Goal: Task Accomplishment & Management: Complete application form

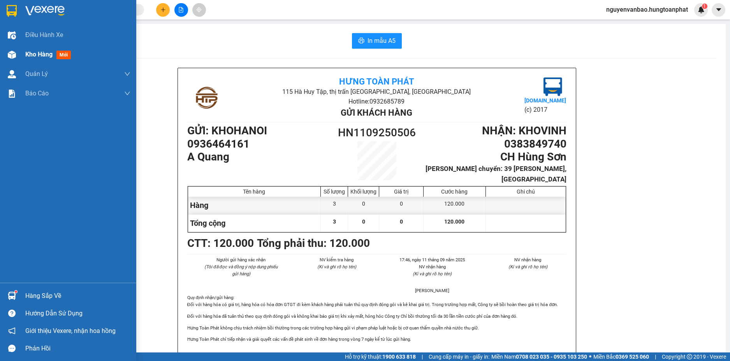
click at [34, 53] on span "Kho hàng" at bounding box center [38, 54] width 27 height 7
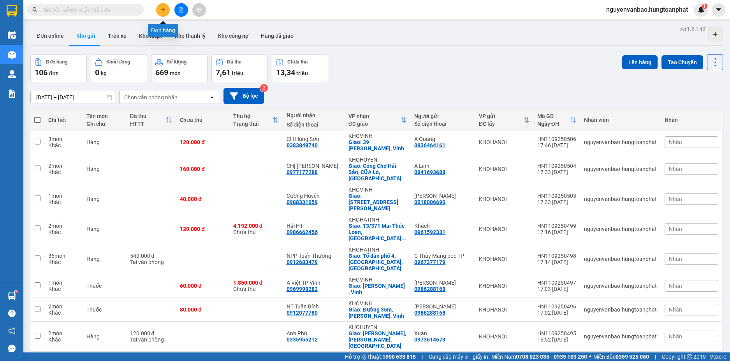
click at [165, 12] on icon "plus" at bounding box center [162, 9] width 5 height 5
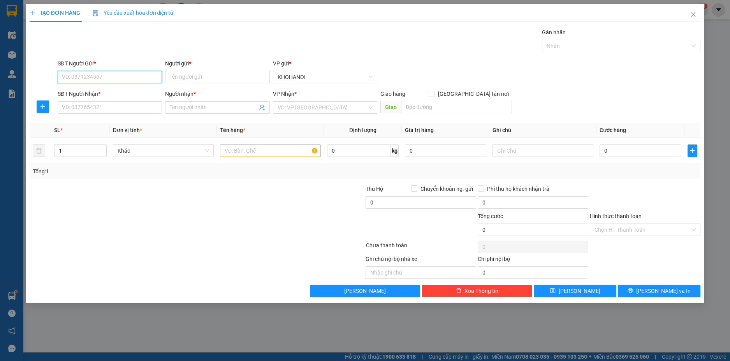
click at [132, 76] on input "SĐT Người Gửi *" at bounding box center [110, 77] width 105 height 12
click at [183, 74] on input "Người gửi *" at bounding box center [217, 77] width 105 height 12
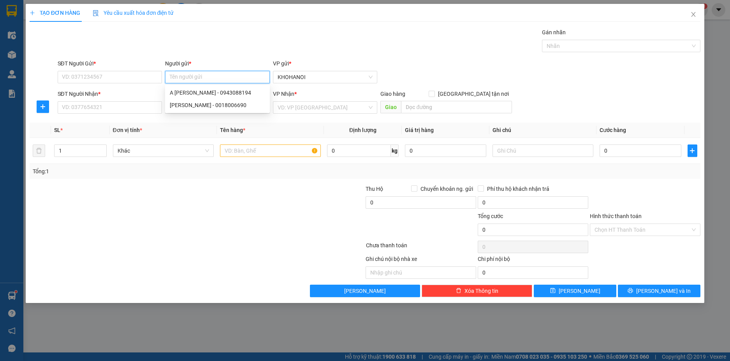
type input "d"
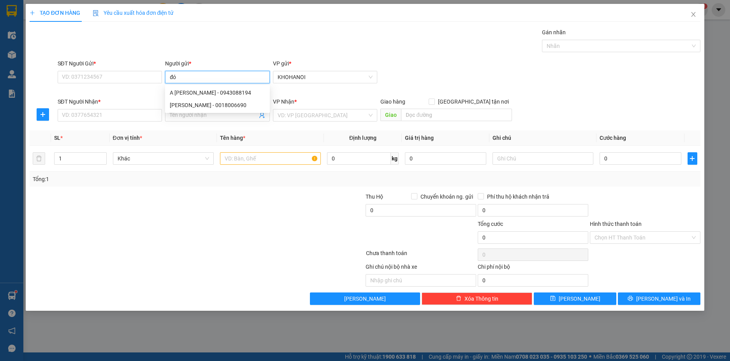
type input "đóa"
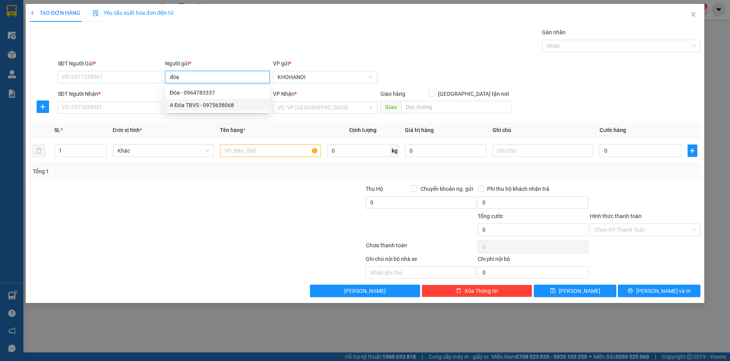
drag, startPoint x: 195, startPoint y: 105, endPoint x: 190, endPoint y: 105, distance: 4.3
click at [193, 105] on div "A Đóa TBVS - 0975638068" at bounding box center [217, 105] width 95 height 9
type input "0975638068"
type input "A Đóa TBVS"
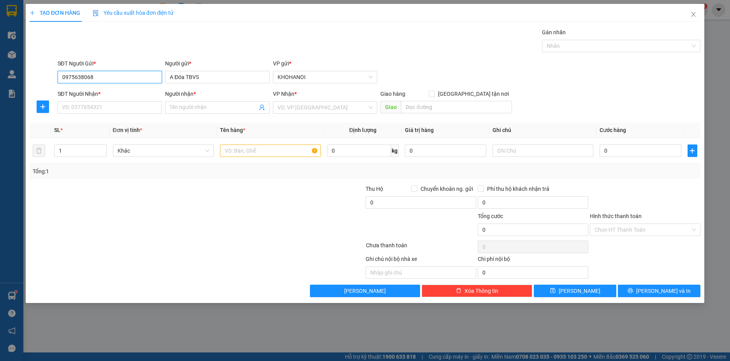
click at [95, 80] on input "0975638068" at bounding box center [110, 77] width 105 height 12
type input "0975638068"
click at [87, 90] on div "0975638068 - A Đóa TBVS" at bounding box center [109, 92] width 95 height 9
checkbox input "true"
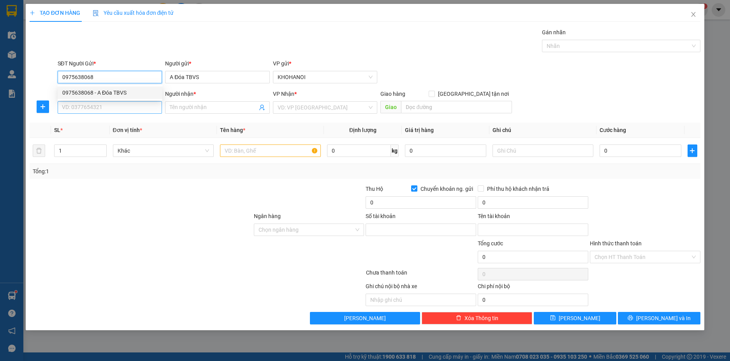
type input "19034686743015"
type input "[PERSON_NAME]"
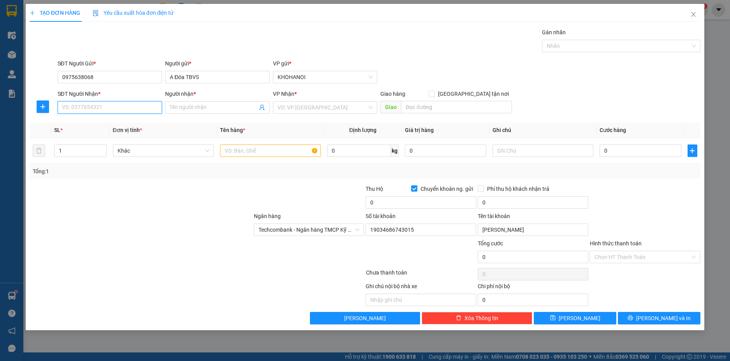
click at [82, 109] on input "SĐT Người Nhận *" at bounding box center [110, 107] width 105 height 12
type input "0562321991"
click at [176, 110] on input "Người nhận *" at bounding box center [214, 107] width 88 height 9
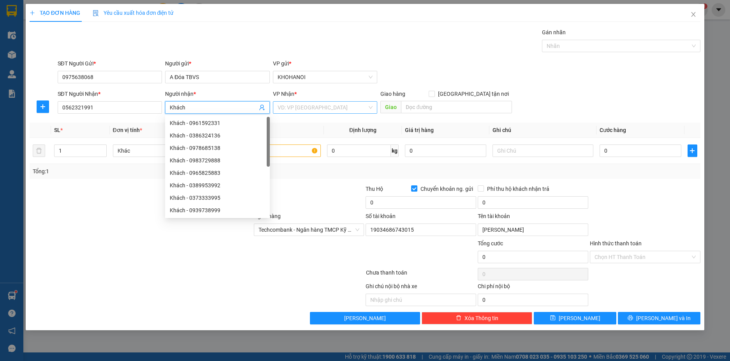
type input "Khách"
click at [310, 108] on input "search" at bounding box center [323, 108] width 90 height 12
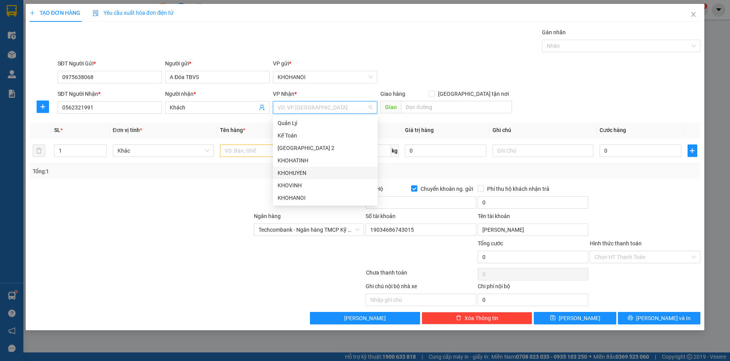
click at [295, 174] on div "KHOHUYEN" at bounding box center [325, 173] width 95 height 9
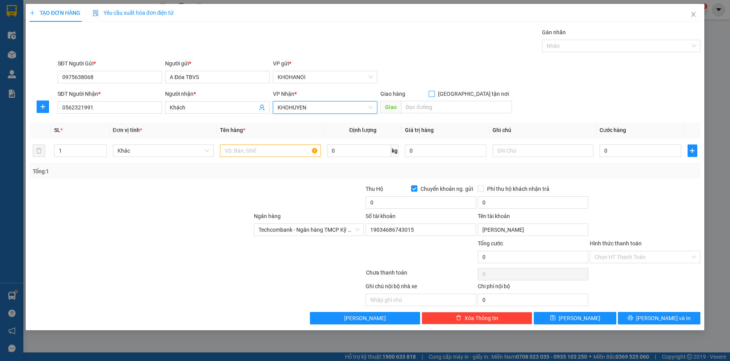
click at [434, 92] on input "[GEOGRAPHIC_DATA] tận nơi" at bounding box center [431, 93] width 5 height 5
checkbox input "true"
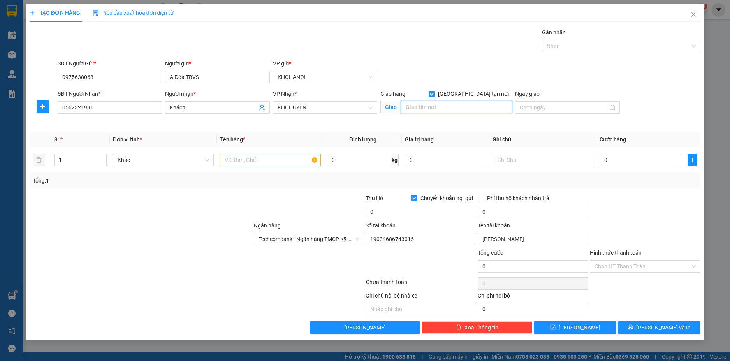
click at [450, 111] on input "text" at bounding box center [456, 107] width 111 height 12
type input "[PERSON_NAME], [GEOGRAPHIC_DATA], NGhệ An"
click at [230, 159] on input "text" at bounding box center [270, 160] width 101 height 12
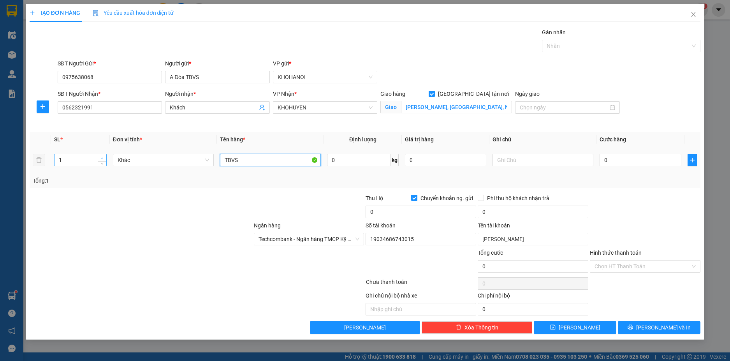
type input "TBVS"
click at [101, 154] on span "Increase Value" at bounding box center [102, 157] width 9 height 7
type input "5"
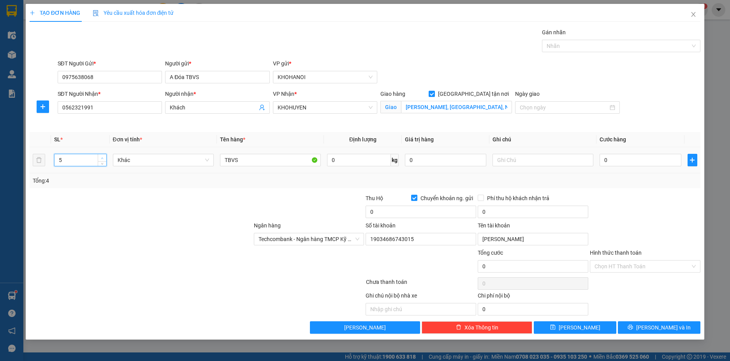
click at [101, 154] on span "Increase Value" at bounding box center [102, 157] width 9 height 7
click at [647, 157] on input "0" at bounding box center [639, 160] width 81 height 12
type input "6"
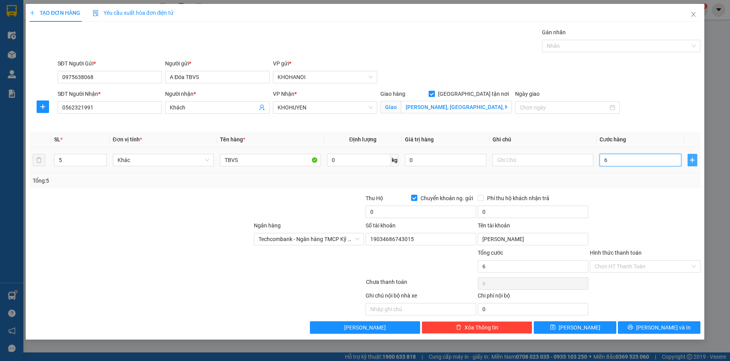
type input "60"
type input "600"
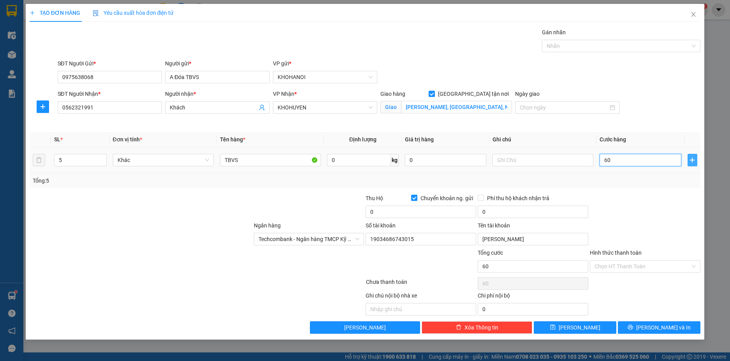
type input "600"
type input "600.000"
click at [666, 196] on div at bounding box center [645, 207] width 112 height 27
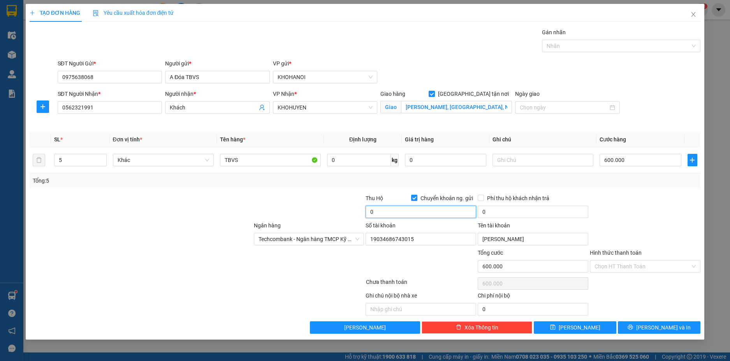
click at [410, 210] on input "0" at bounding box center [420, 212] width 111 height 12
type input "6.650.000"
drag, startPoint x: 671, startPoint y: 216, endPoint x: 648, endPoint y: 262, distance: 51.4
click at [669, 217] on div at bounding box center [645, 207] width 112 height 27
click at [655, 329] on span "[PERSON_NAME] và In" at bounding box center [663, 327] width 54 height 9
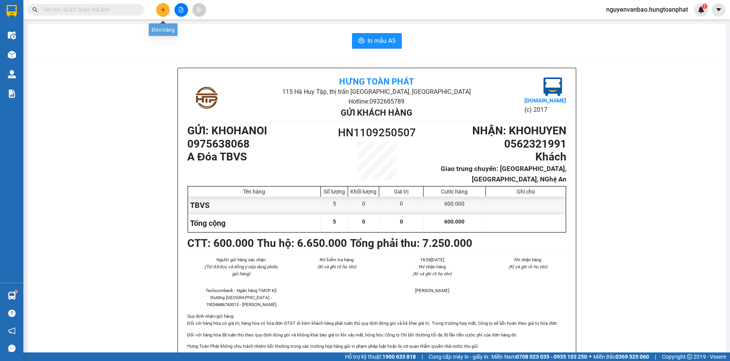
click at [159, 11] on button at bounding box center [163, 10] width 14 height 14
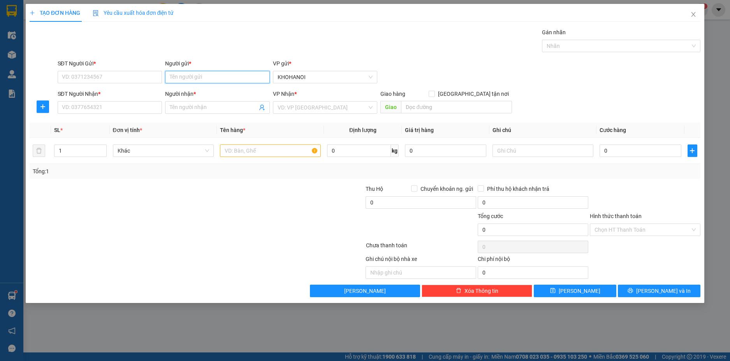
click at [186, 75] on input "Người gửi *" at bounding box center [217, 77] width 105 height 12
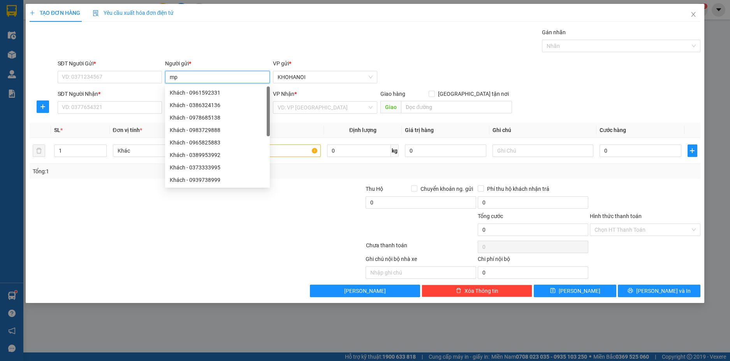
type input "mpe"
click at [204, 156] on div "MPE - 0839241853" at bounding box center [217, 155] width 95 height 9
type input "0839241853"
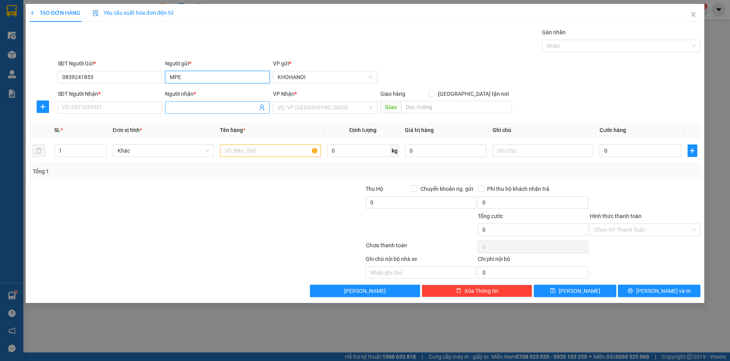
type input "MPE"
click at [180, 110] on input "Người nhận *" at bounding box center [214, 107] width 88 height 9
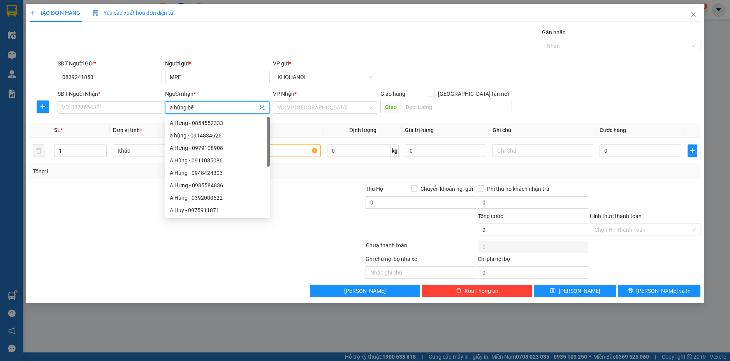
type input "a hùng bến"
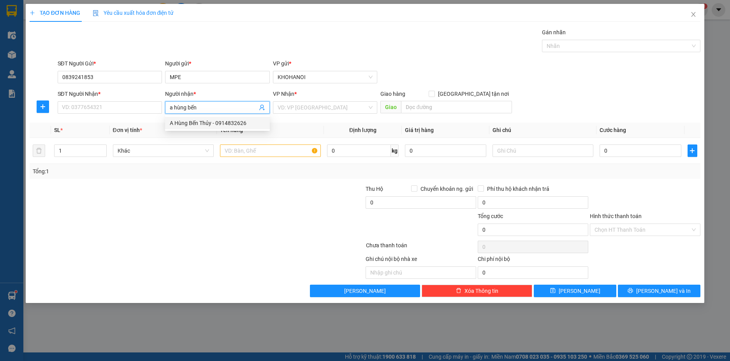
click at [200, 126] on div "A Hùng Bến Thủy - 0914832626" at bounding box center [217, 123] width 95 height 9
type input "0914832626"
type input "A Hùng Bến Thủy"
click at [90, 151] on input "1" at bounding box center [79, 151] width 51 height 12
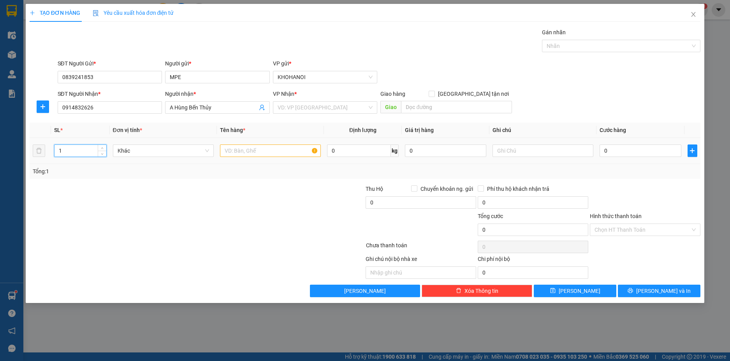
checkbox input "true"
type input "148 [PERSON_NAME], Vinh"
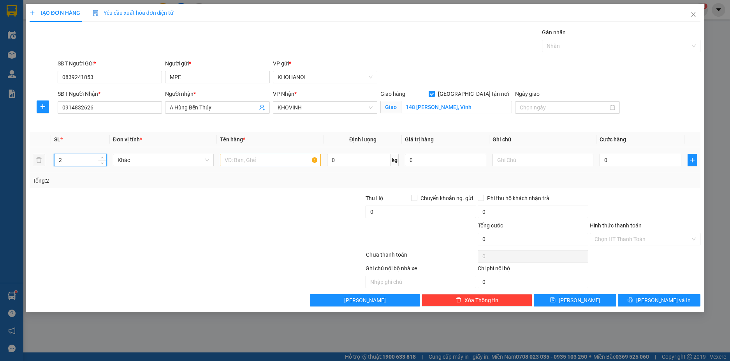
type input "2"
click at [238, 160] on input "text" at bounding box center [270, 160] width 101 height 12
type input "D"
type input "Đồ Điện"
click at [506, 165] on input "text" at bounding box center [542, 160] width 101 height 12
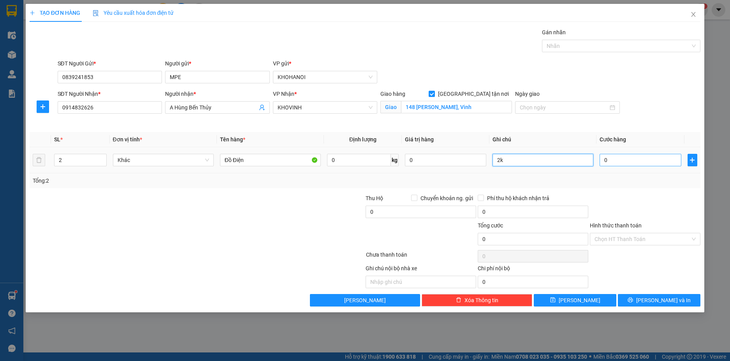
type input "2k"
click at [612, 160] on input "0" at bounding box center [639, 160] width 81 height 12
type input "6"
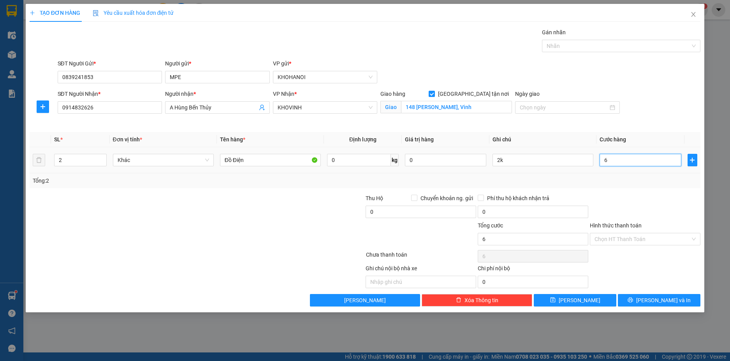
type input "60"
type input "60.000"
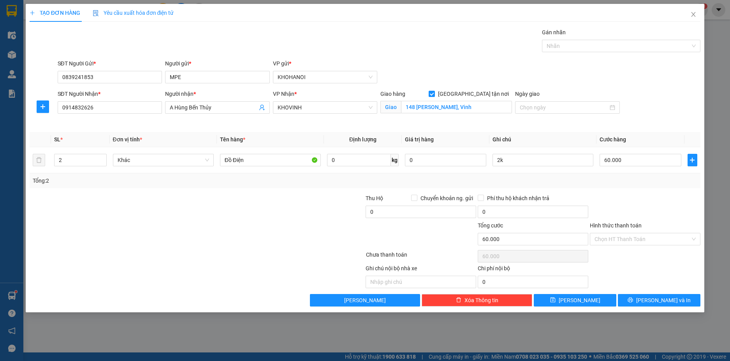
click at [625, 179] on div "Tổng: 2" at bounding box center [365, 180] width 665 height 9
click at [561, 42] on div at bounding box center [617, 45] width 147 height 9
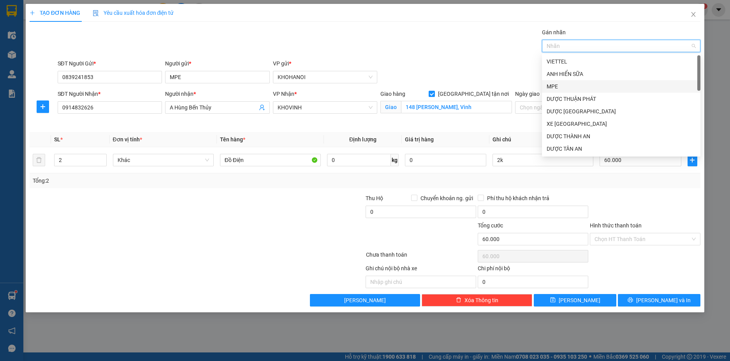
click at [555, 86] on div "MPE" at bounding box center [620, 86] width 149 height 9
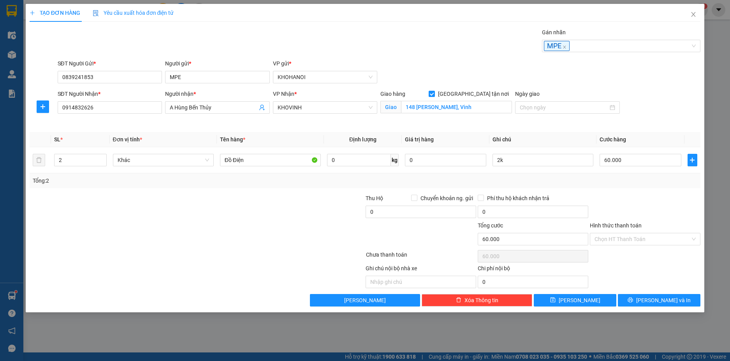
click at [503, 58] on div "Transit Pickup Surcharge Ids Transit Deliver Surcharge Ids Transit Deliver Surc…" at bounding box center [365, 167] width 671 height 278
click at [610, 236] on input "Hình thức thanh toán" at bounding box center [642, 239] width 96 height 12
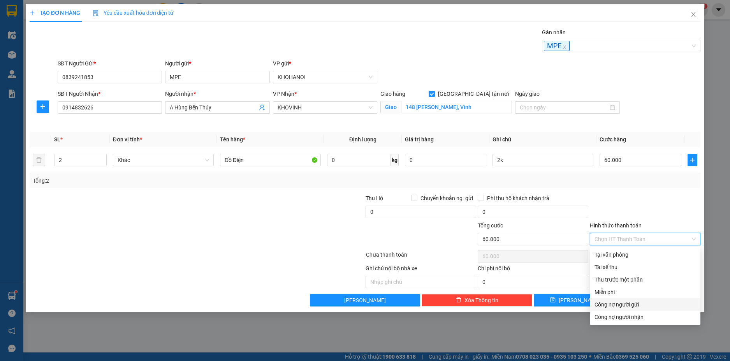
click at [631, 307] on div "Công nợ người gửi" at bounding box center [644, 304] width 101 height 9
type input "0"
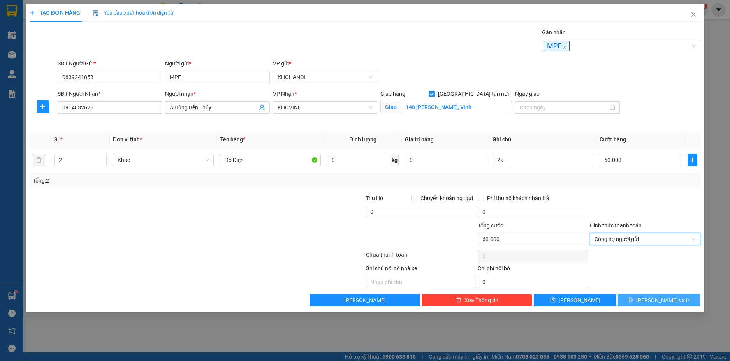
click at [633, 300] on icon "printer" at bounding box center [630, 299] width 5 height 5
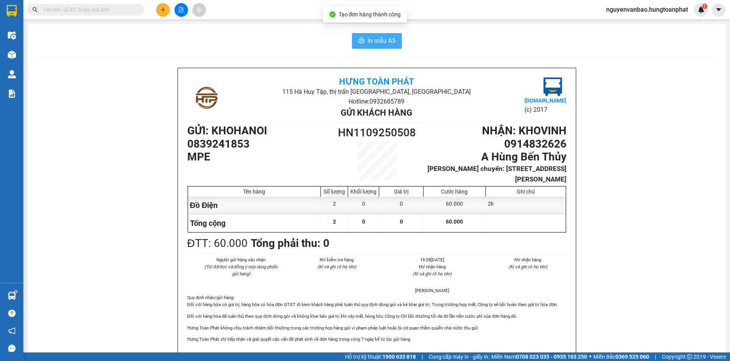
click at [387, 42] on span "In mẫu A5" at bounding box center [381, 41] width 28 height 10
click at [156, 9] on div at bounding box center [181, 10] width 58 height 14
click at [162, 11] on icon "plus" at bounding box center [162, 9] width 5 height 5
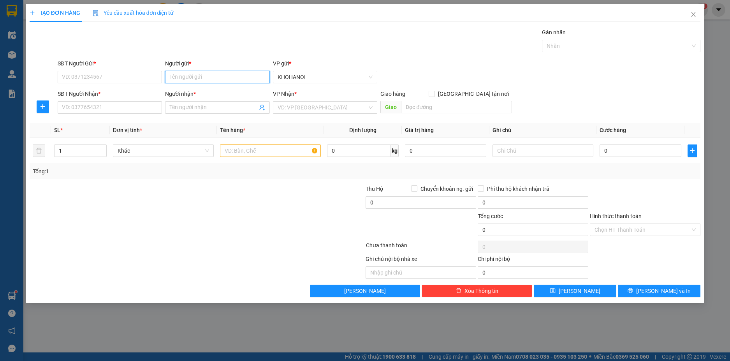
click at [184, 76] on input "Người gửi *" at bounding box center [217, 77] width 105 height 12
type input "mpe"
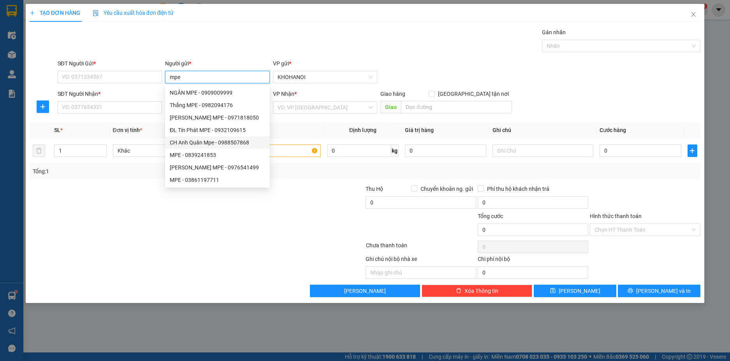
click at [200, 154] on div "MPE - 0839241853" at bounding box center [217, 155] width 95 height 9
type input "0839241853"
type input "MPE"
click at [96, 98] on div "SĐT Người Nhận *" at bounding box center [110, 96] width 105 height 12
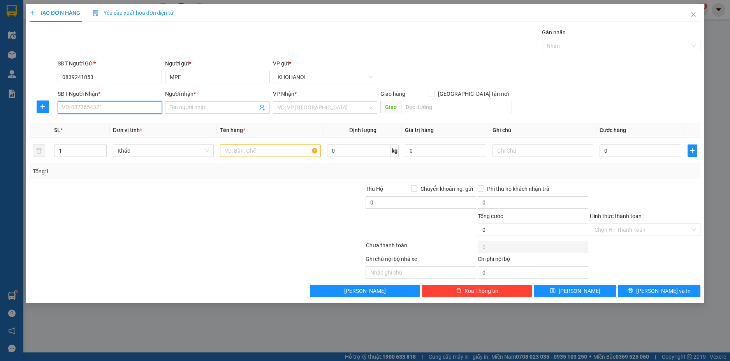
click at [94, 105] on input "SĐT Người Nhận *" at bounding box center [110, 107] width 105 height 12
click at [189, 109] on input "Người nhận *" at bounding box center [214, 107] width 88 height 9
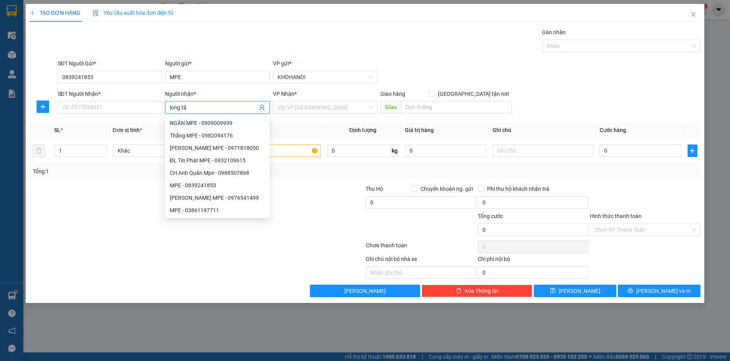
type input "long tâm"
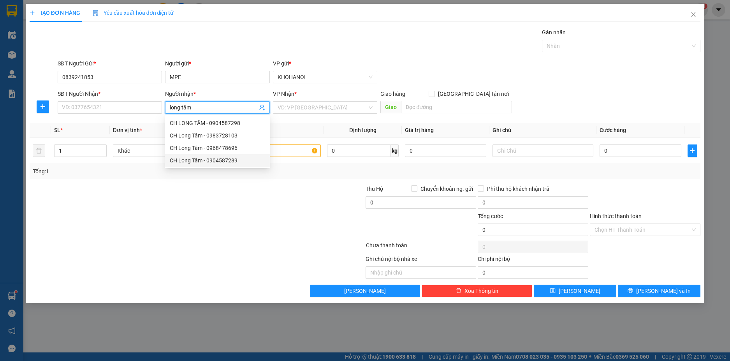
click at [202, 162] on div "CH Long Tâm - 0904587289" at bounding box center [217, 160] width 95 height 9
type input "0904587289"
type input "CH Long Tâm"
checkbox input "true"
type input "[PERSON_NAME], [GEOGRAPHIC_DATA]"
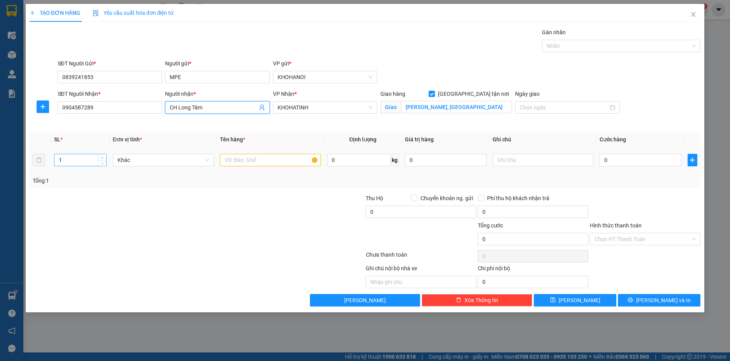
type input "CH Long Tâm"
click at [84, 162] on input "1" at bounding box center [79, 160] width 51 height 12
type input "29"
click at [235, 161] on input "text" at bounding box center [270, 160] width 101 height 12
type input "D"
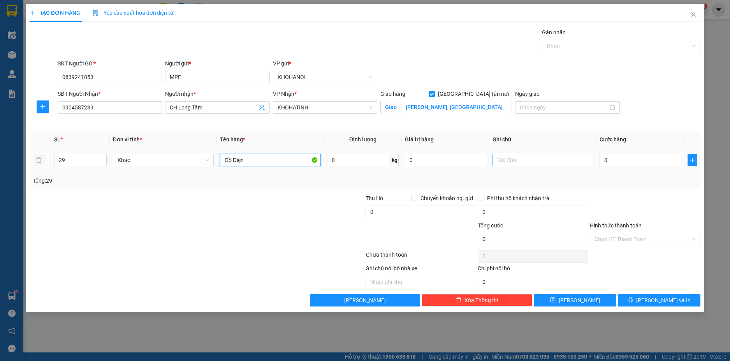
type input "Đồ Điện"
click at [501, 161] on input "text" at bounding box center [542, 160] width 101 height 12
type input "19k 10 ống"
click at [623, 162] on input "0" at bounding box center [639, 160] width 81 height 12
type input "1"
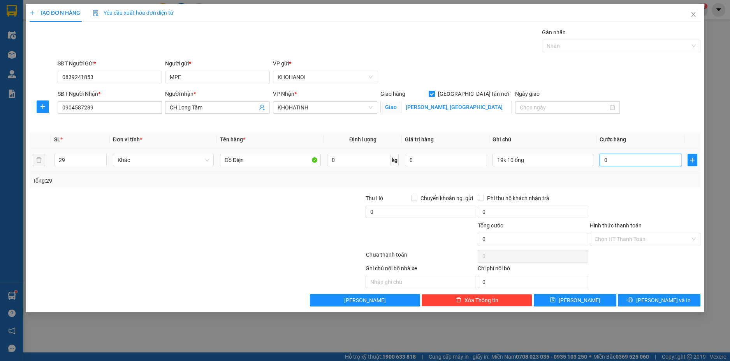
type input "1"
type input "12"
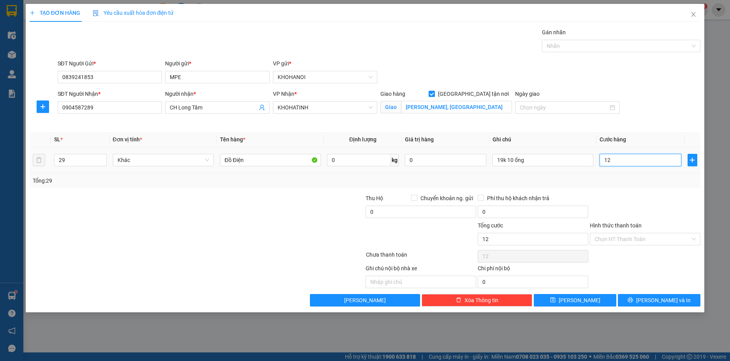
type input "121"
type input "1.210"
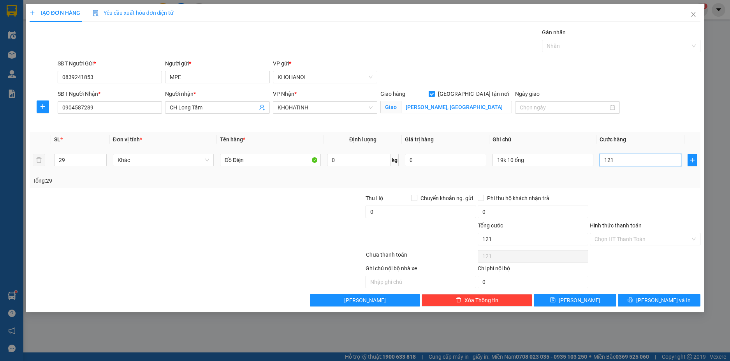
type input "1.210"
type input "1.210.000"
click at [626, 170] on td "1.210.000" at bounding box center [640, 160] width 88 height 26
click at [552, 46] on div at bounding box center [617, 45] width 147 height 9
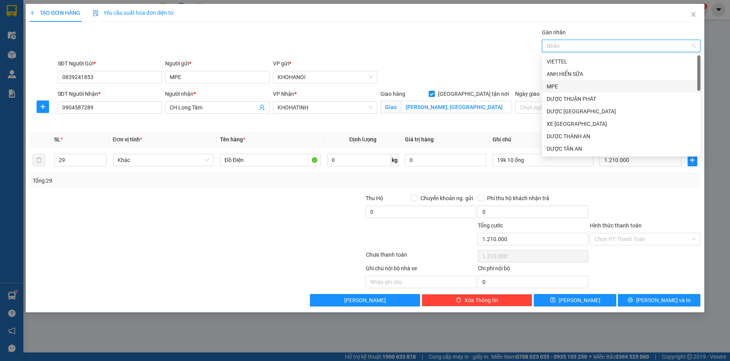
drag, startPoint x: 561, startPoint y: 86, endPoint x: 496, endPoint y: 74, distance: 66.2
click at [560, 86] on div "MPE" at bounding box center [620, 86] width 149 height 9
drag, startPoint x: 495, startPoint y: 73, endPoint x: 506, endPoint y: 84, distance: 15.4
click at [495, 72] on div "SĐT Người Gửi * 0839241853 Người gửi * MPE VP gửi * [PERSON_NAME]" at bounding box center [379, 72] width 646 height 27
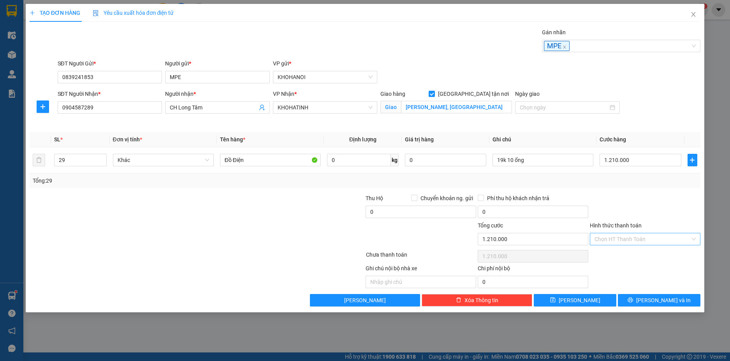
click at [646, 241] on input "Hình thức thanh toán" at bounding box center [642, 239] width 96 height 12
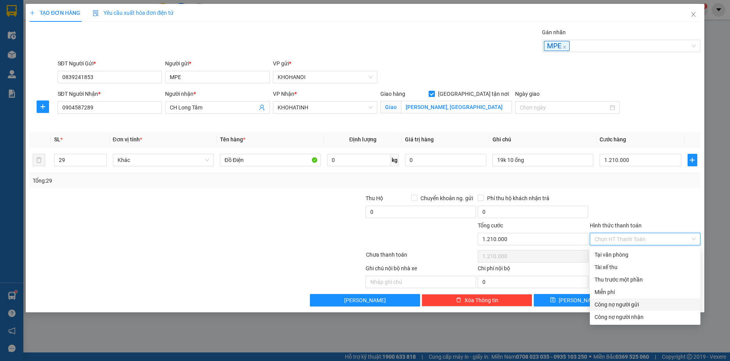
click at [644, 304] on div "Công nợ người gửi" at bounding box center [644, 304] width 101 height 9
type input "0"
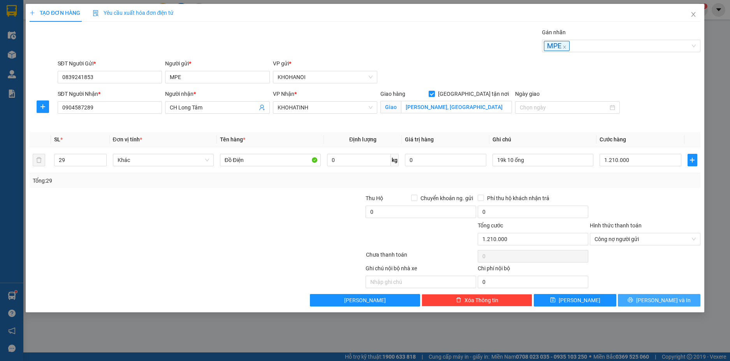
click at [666, 297] on span "[PERSON_NAME] và In" at bounding box center [663, 300] width 54 height 9
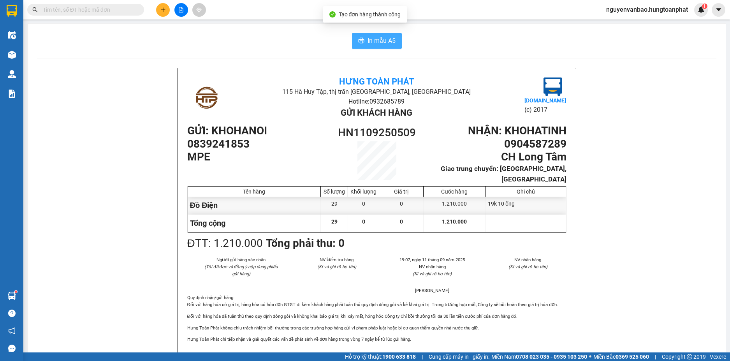
click at [378, 40] on span "In mẫu A5" at bounding box center [381, 41] width 28 height 10
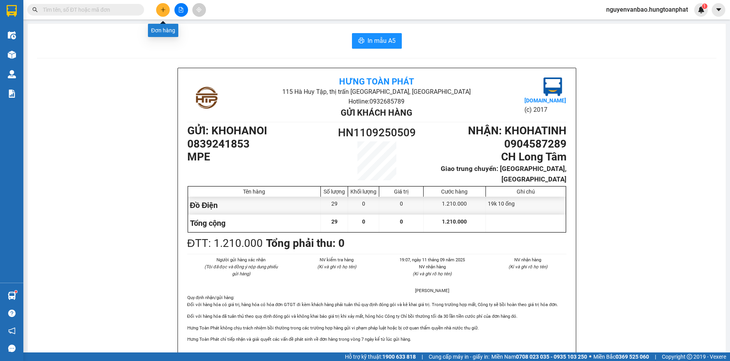
click at [165, 11] on icon "plus" at bounding box center [162, 9] width 5 height 5
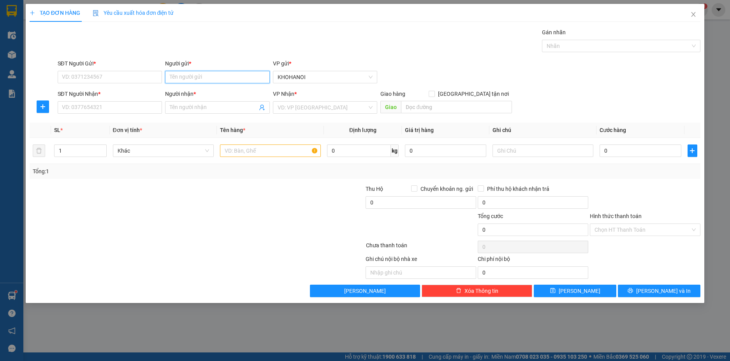
click at [176, 71] on input "Người gửi *" at bounding box center [217, 77] width 105 height 12
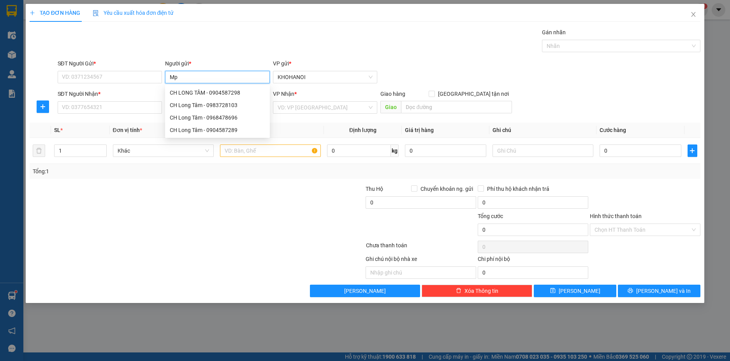
type input "Mpe"
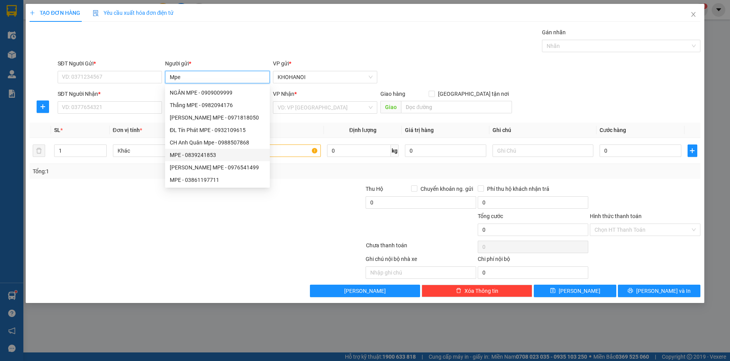
click at [200, 155] on div "MPE - 0839241853" at bounding box center [217, 155] width 95 height 9
type input "0839241853"
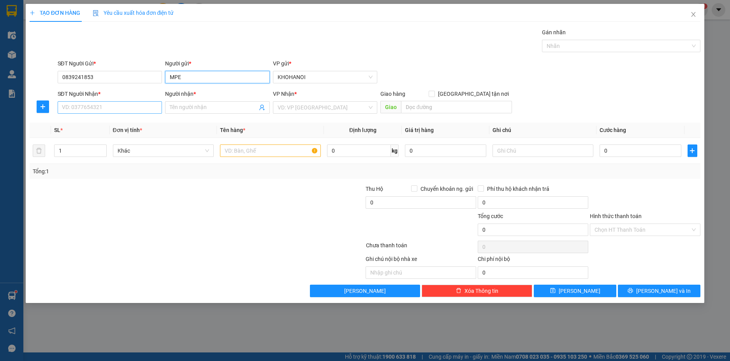
type input "MPE"
click at [127, 110] on input "SĐT Người Nhận *" at bounding box center [110, 107] width 105 height 12
click at [202, 111] on input "Người nhận *" at bounding box center [214, 107] width 88 height 9
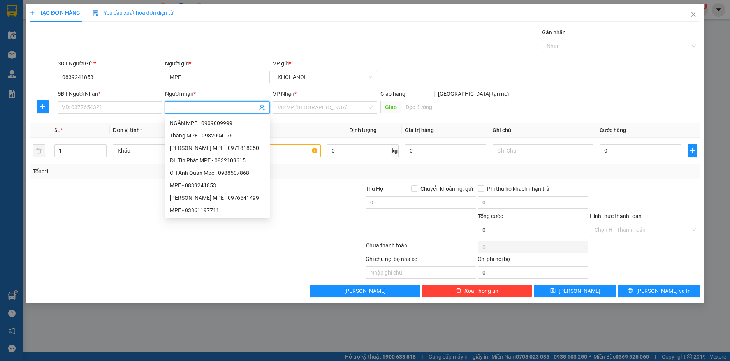
type input "K"
type input "Liên Thắng"
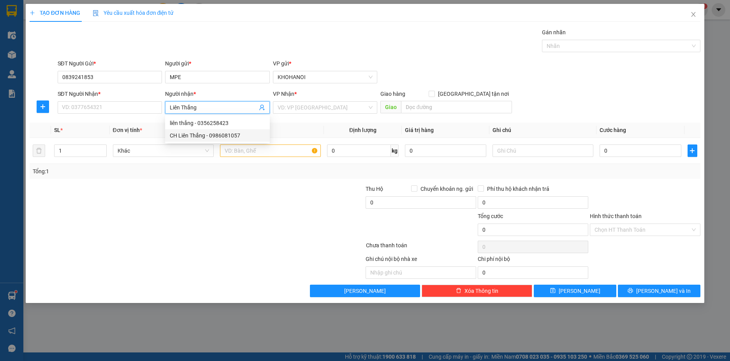
click at [217, 132] on div "CH Liên Thắng - 0986081057" at bounding box center [217, 135] width 95 height 9
type input "0986081057"
type input "CH Liên Thắng"
checkbox input "true"
type input "[PERSON_NAME], [GEOGRAPHIC_DATA], [GEOGRAPHIC_DATA]"
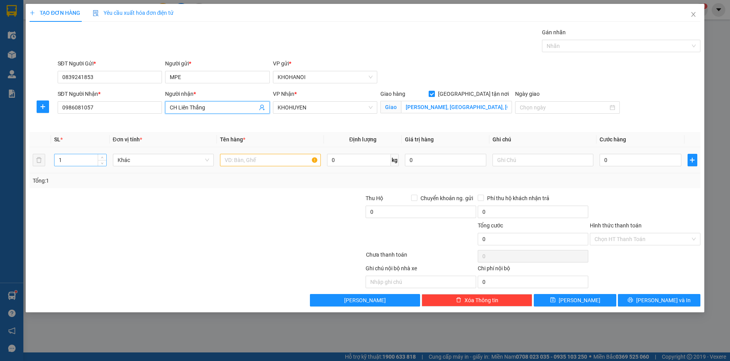
type input "CH Liên Thắng"
click at [77, 164] on input "1" at bounding box center [79, 160] width 51 height 12
type input "12"
click at [276, 164] on input "text" at bounding box center [270, 160] width 101 height 12
type input "D"
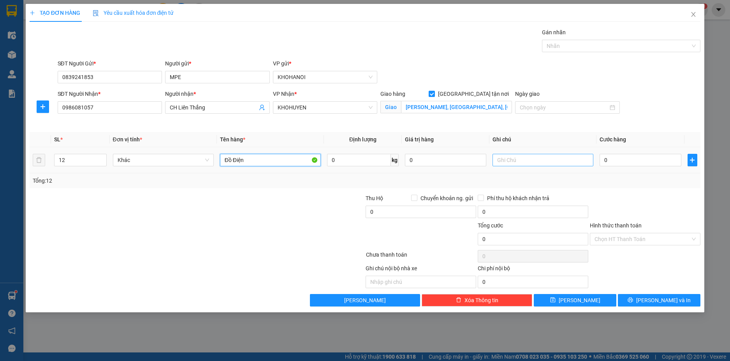
type input "Đồ Điện"
click at [538, 157] on input "text" at bounding box center [542, 160] width 101 height 12
click at [574, 50] on div at bounding box center [617, 45] width 147 height 9
type input "12k"
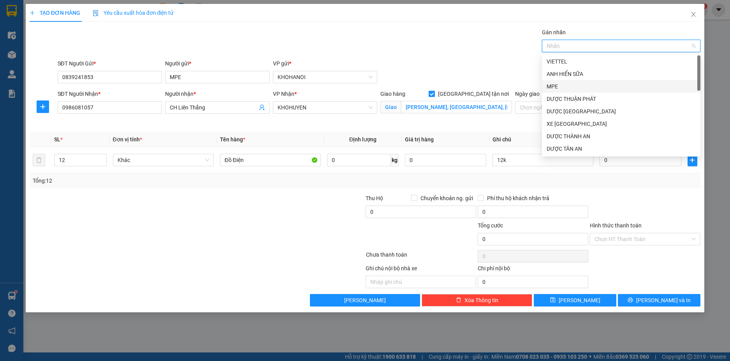
click at [563, 83] on div "MPE" at bounding box center [620, 86] width 149 height 9
click at [515, 61] on div "SĐT Người Gửi * 0839241853 Người gửi * MPE VP gửi * [PERSON_NAME]" at bounding box center [379, 72] width 646 height 27
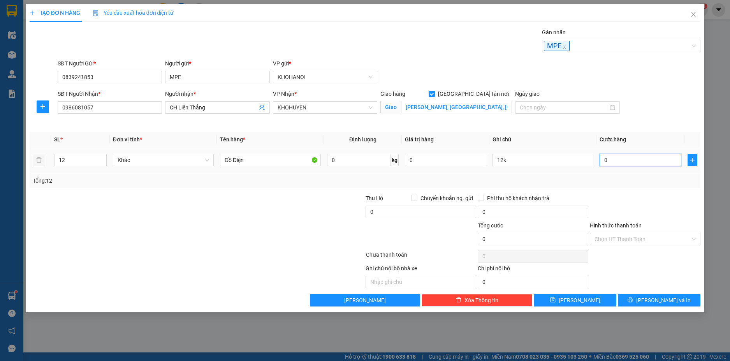
click at [611, 159] on input "0" at bounding box center [639, 160] width 81 height 12
type input "4"
type input "42"
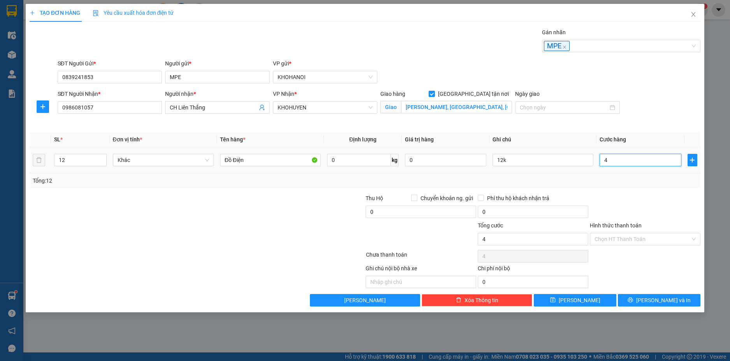
type input "42"
type input "420"
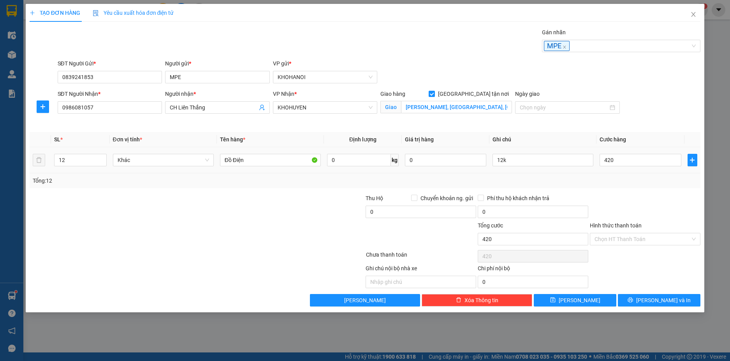
type input "420.000"
click at [630, 179] on div "Tổng: 12" at bounding box center [365, 180] width 665 height 9
click at [630, 234] on input "Hình thức thanh toán" at bounding box center [642, 239] width 96 height 12
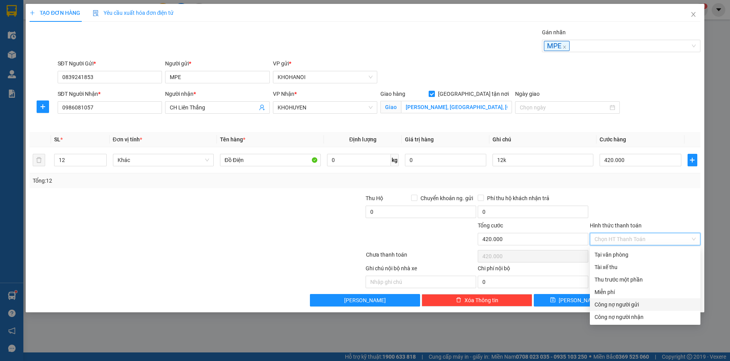
click at [634, 303] on div "Công nợ người gửi" at bounding box center [644, 304] width 101 height 9
type input "0"
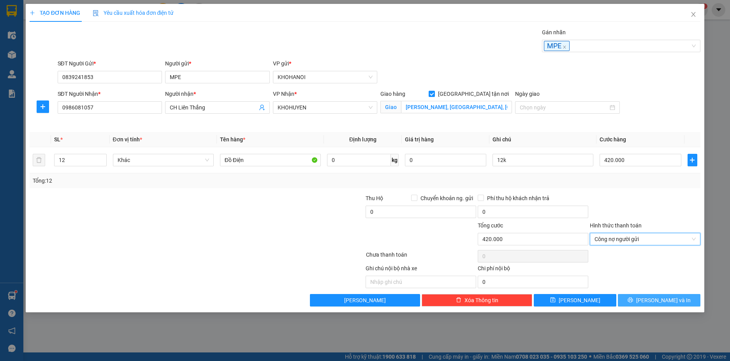
click at [662, 299] on span "[PERSON_NAME] và In" at bounding box center [663, 300] width 54 height 9
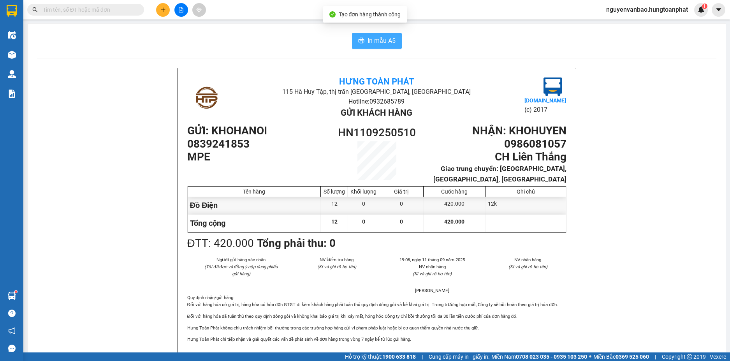
click at [377, 39] on span "In mẫu A5" at bounding box center [381, 41] width 28 height 10
click at [163, 10] on icon "plus" at bounding box center [163, 9] width 0 height 4
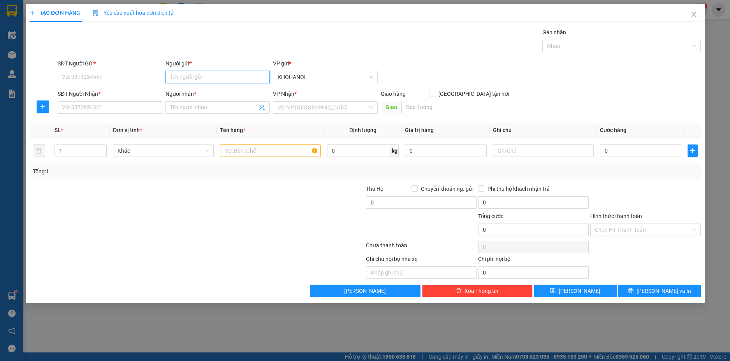
click at [190, 79] on input "Người gửi *" at bounding box center [217, 77] width 105 height 12
type input "mpe"
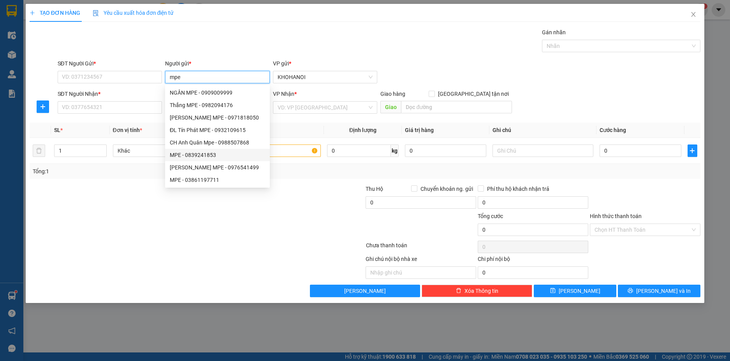
click at [204, 153] on div "MPE - 0839241853" at bounding box center [217, 155] width 95 height 9
type input "0839241853"
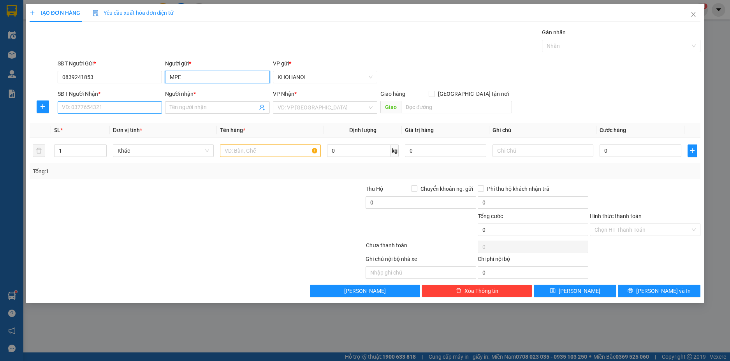
type input "MPE"
click at [107, 111] on input "SĐT Người Nhận *" at bounding box center [110, 107] width 105 height 12
click at [184, 112] on span at bounding box center [217, 107] width 105 height 12
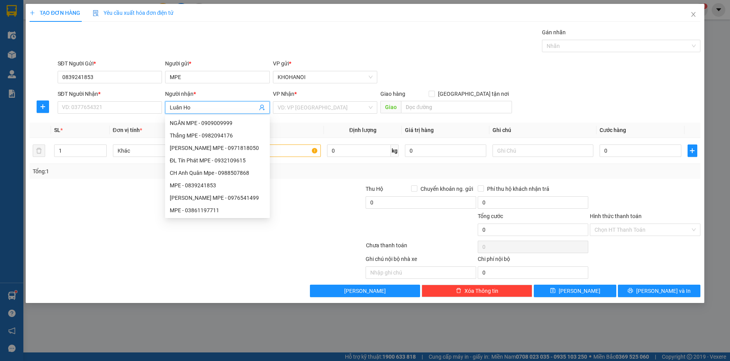
type input "Luân Hoa"
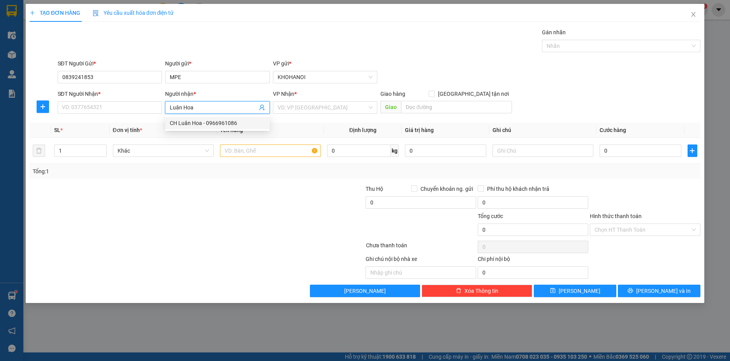
click at [192, 123] on div "CH Luân Hoa - 0966961086" at bounding box center [217, 123] width 95 height 9
type input "0966961086"
type input "CH Luân Hoa"
checkbox input "true"
type input "DIỄN [PERSON_NAME], DIỄN CHÂU, NGHỆ AN"
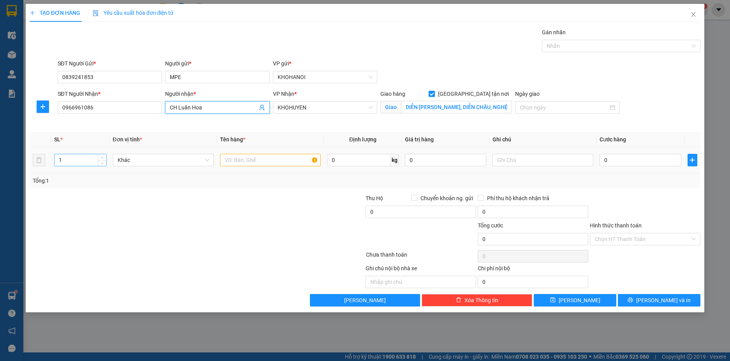
type input "CH Luân Hoa"
click at [76, 161] on input "1" at bounding box center [79, 160] width 51 height 12
type input "2"
click at [262, 162] on input "text" at bounding box center [270, 160] width 101 height 12
type input "D"
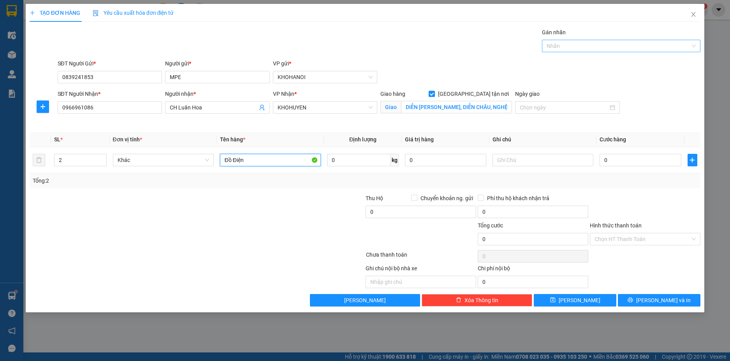
click at [555, 45] on div at bounding box center [617, 45] width 147 height 9
type input "Đồ Điện"
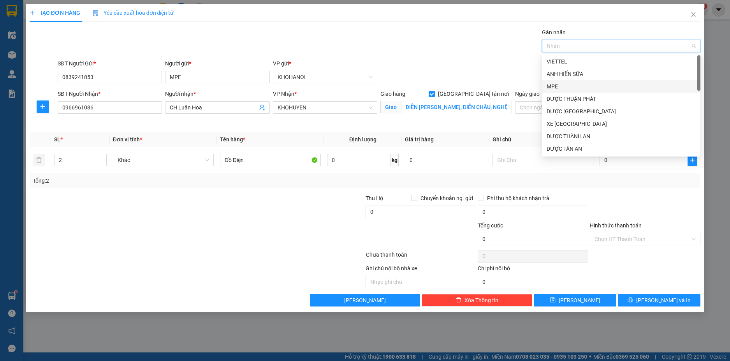
drag, startPoint x: 559, startPoint y: 86, endPoint x: 553, endPoint y: 86, distance: 6.2
click at [558, 86] on div "MPE" at bounding box center [620, 86] width 149 height 9
click at [478, 85] on div "SĐT Người Gửi * 0839241853 Người gửi * MPE VP gửi * [PERSON_NAME]" at bounding box center [379, 72] width 646 height 27
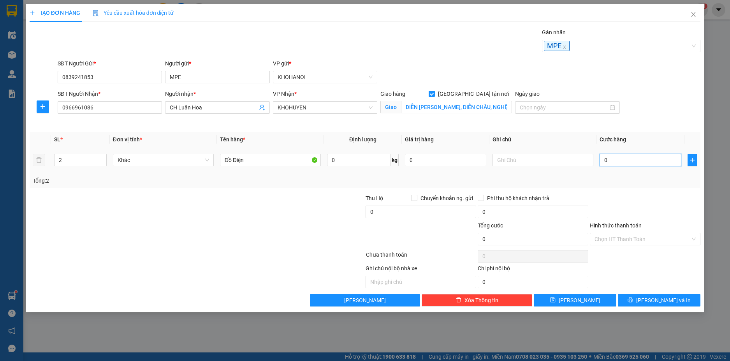
click at [625, 158] on input "0" at bounding box center [639, 160] width 81 height 12
type input "7"
type input "70"
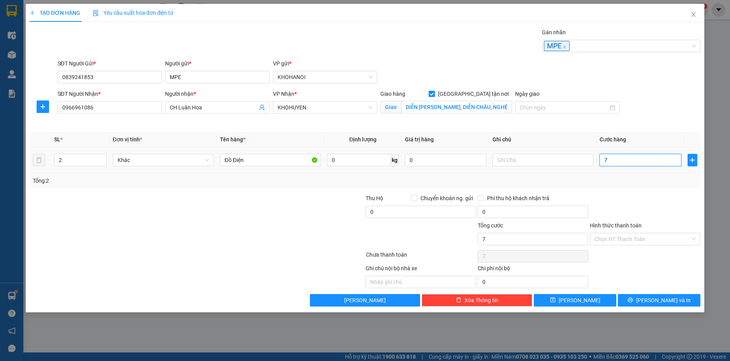
type input "70"
type input "70.000"
click at [627, 203] on div at bounding box center [645, 207] width 112 height 27
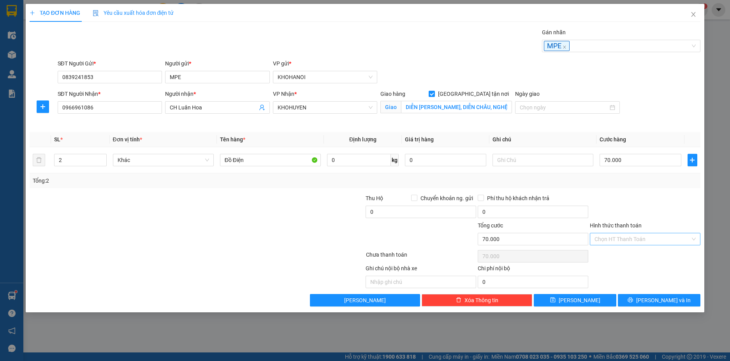
click at [630, 241] on input "Hình thức thanh toán" at bounding box center [642, 239] width 96 height 12
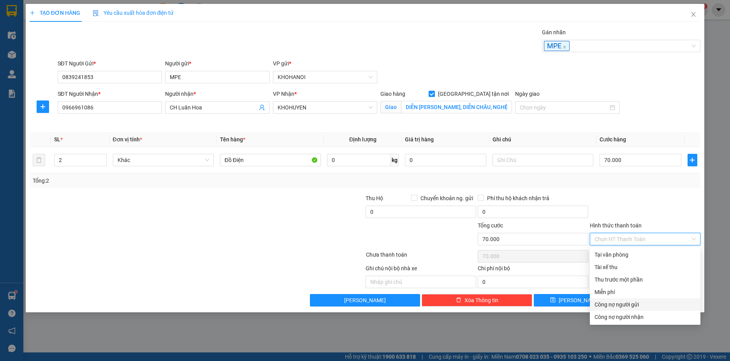
click at [630, 303] on div "Công nợ người gửi" at bounding box center [644, 304] width 101 height 9
type input "0"
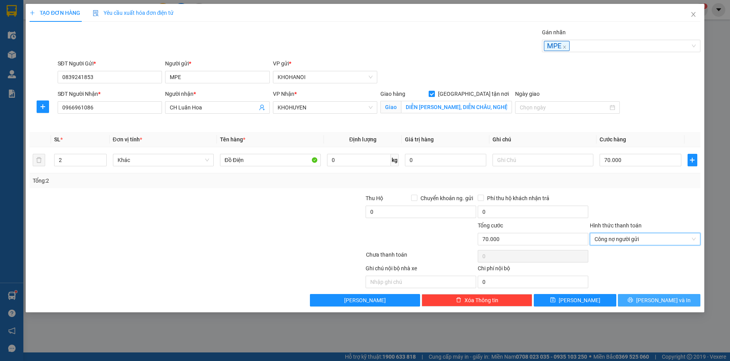
click at [660, 302] on span "[PERSON_NAME] và In" at bounding box center [663, 300] width 54 height 9
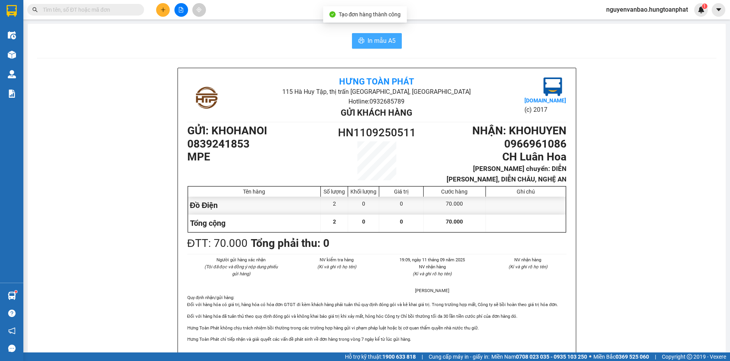
click at [380, 36] on span "In mẫu A5" at bounding box center [381, 41] width 28 height 10
click at [160, 11] on icon "plus" at bounding box center [162, 9] width 5 height 5
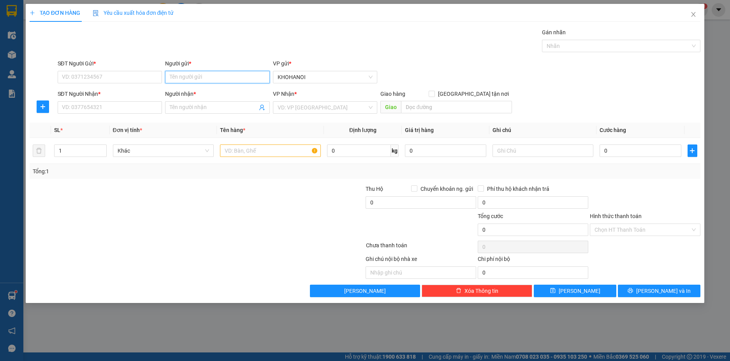
click at [195, 81] on input "Người gửi *" at bounding box center [217, 77] width 105 height 12
type input "Mpe"
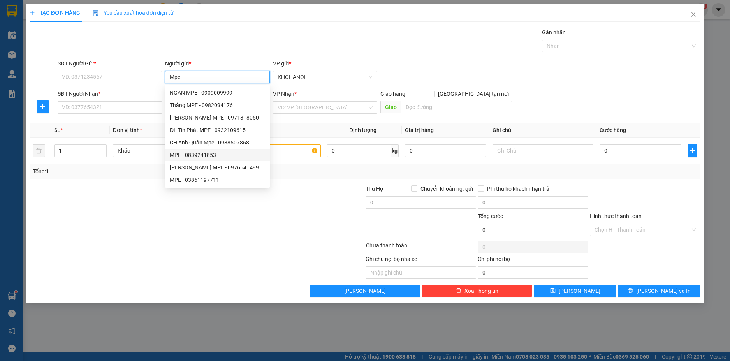
click at [195, 154] on div "MPE - 0839241853" at bounding box center [217, 155] width 95 height 9
type input "0839241853"
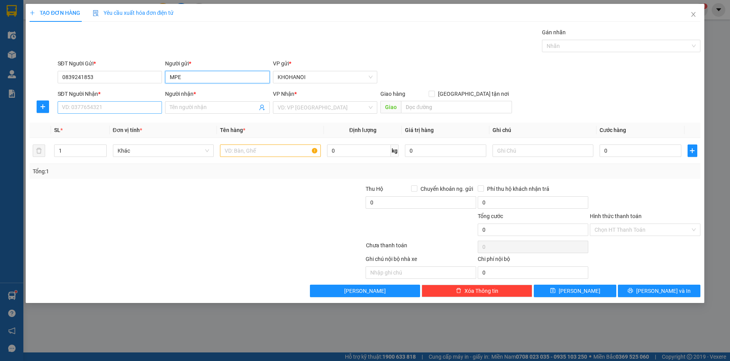
type input "MPE"
click at [117, 109] on input "SĐT Người Nhận *" at bounding box center [110, 107] width 105 height 12
click at [220, 107] on input "Người nhận *" at bounding box center [214, 107] width 88 height 9
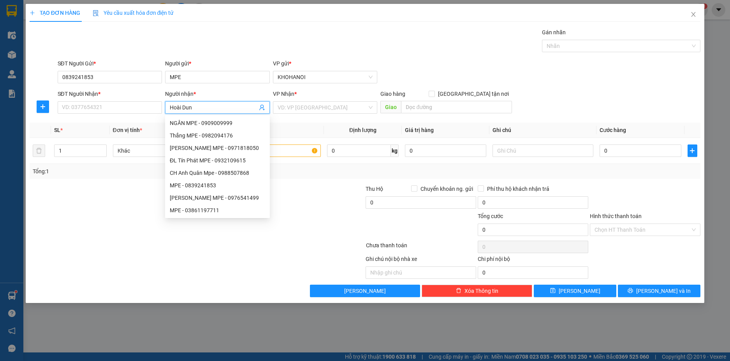
type input "Hoài Dung"
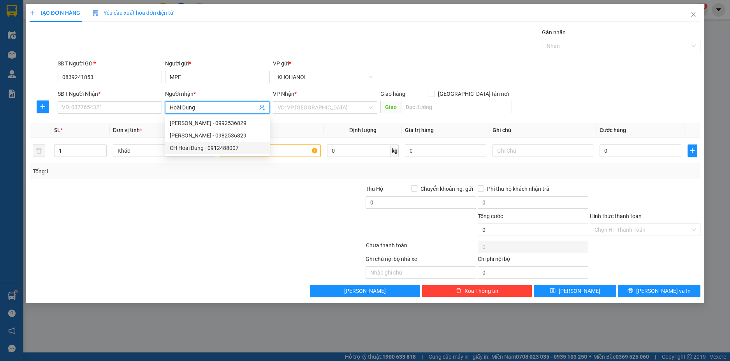
click at [209, 145] on div "CH Hoài Dung - 0912488007" at bounding box center [217, 148] width 95 height 9
type input "0912488007"
type input "CH Hoài Dung"
checkbox input "true"
type input "35 [PERSON_NAME], Vinh"
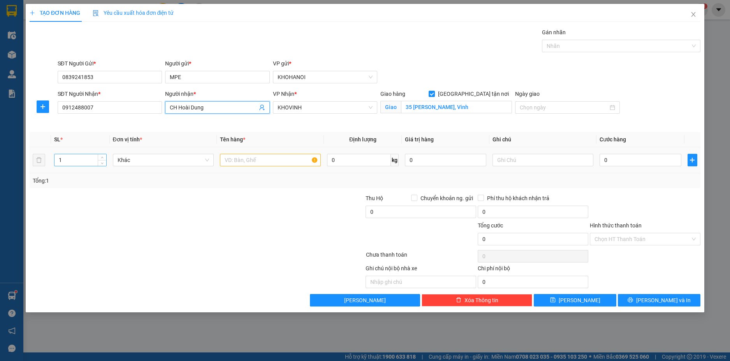
type input "CH Hoài Dung"
click at [70, 160] on input "1" at bounding box center [79, 160] width 51 height 12
type input "2"
click at [251, 159] on input "text" at bounding box center [270, 160] width 101 height 12
type input "D"
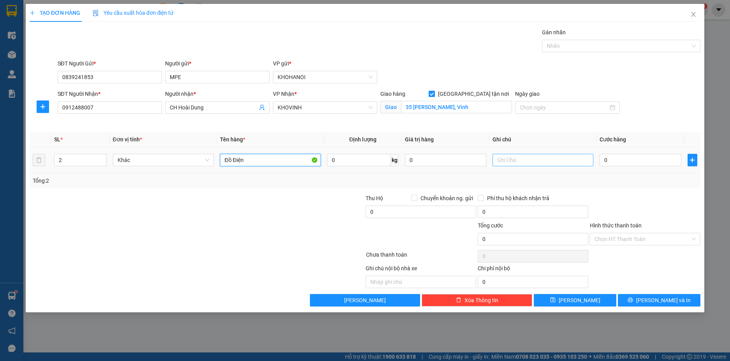
type input "Đồ Điện"
click at [531, 164] on input "text" at bounding box center [542, 160] width 101 height 12
click at [528, 163] on input "text" at bounding box center [542, 160] width 101 height 12
click at [571, 50] on div at bounding box center [617, 45] width 147 height 9
type input "2k"
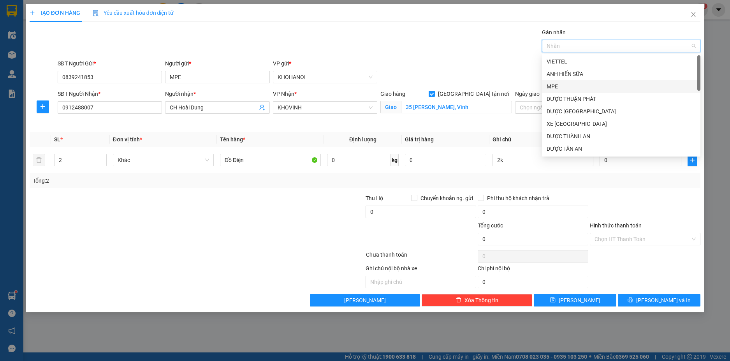
drag, startPoint x: 556, startPoint y: 83, endPoint x: 551, endPoint y: 83, distance: 5.1
click at [555, 83] on div "MPE" at bounding box center [620, 86] width 149 height 9
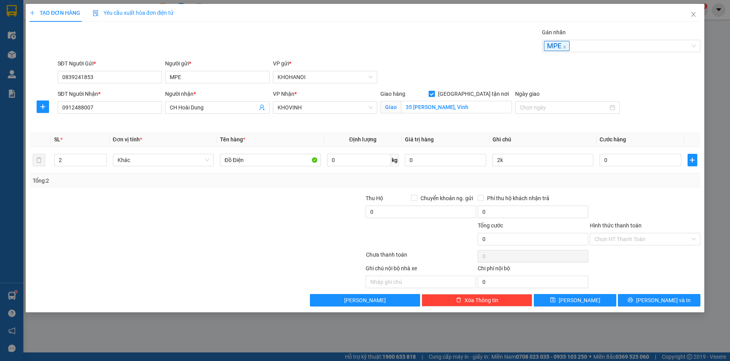
drag, startPoint x: 512, startPoint y: 63, endPoint x: 557, endPoint y: 110, distance: 65.0
click at [512, 63] on div "SĐT Người Gửi * 0839241853 Người gửi * MPE VP gửi * [PERSON_NAME]" at bounding box center [379, 72] width 646 height 27
click at [607, 157] on input "0" at bounding box center [639, 160] width 81 height 12
type input "6"
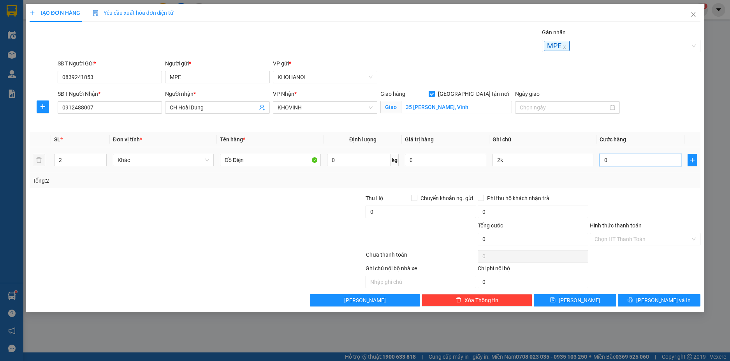
type input "6"
type input "60"
type input "60.000"
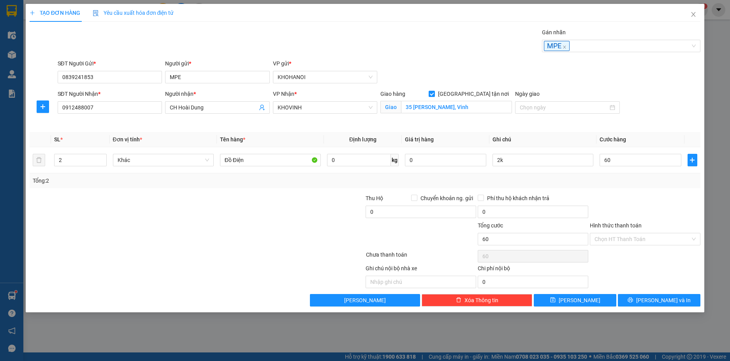
type input "60.000"
click at [623, 185] on div "Tổng: 2" at bounding box center [365, 180] width 671 height 15
click at [632, 240] on input "Hình thức thanh toán" at bounding box center [642, 239] width 96 height 12
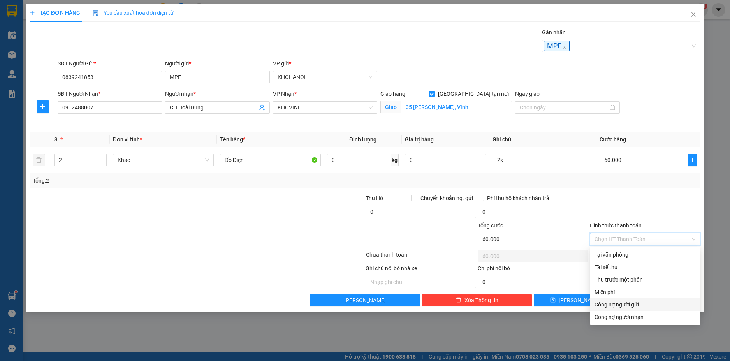
click at [630, 306] on div "Công nợ người gửi" at bounding box center [644, 304] width 101 height 9
type input "0"
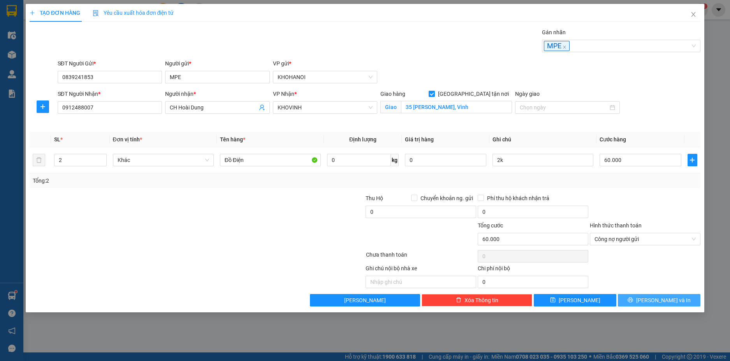
click at [645, 295] on button "[PERSON_NAME] và In" at bounding box center [659, 300] width 83 height 12
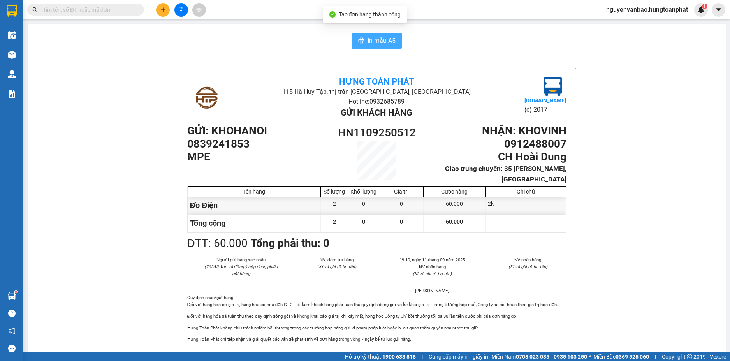
click at [385, 36] on span "In mẫu A5" at bounding box center [381, 41] width 28 height 10
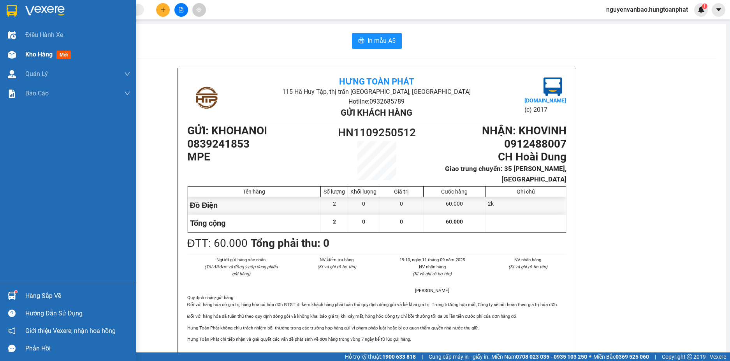
click at [9, 52] on img at bounding box center [12, 55] width 8 height 8
click at [14, 54] on img at bounding box center [12, 55] width 8 height 8
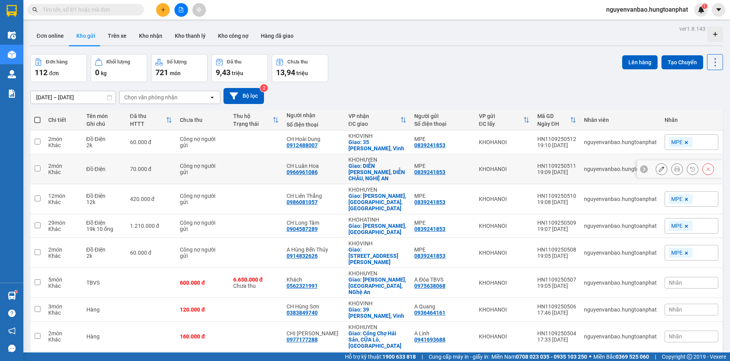
click at [659, 166] on icon at bounding box center [661, 168] width 5 height 5
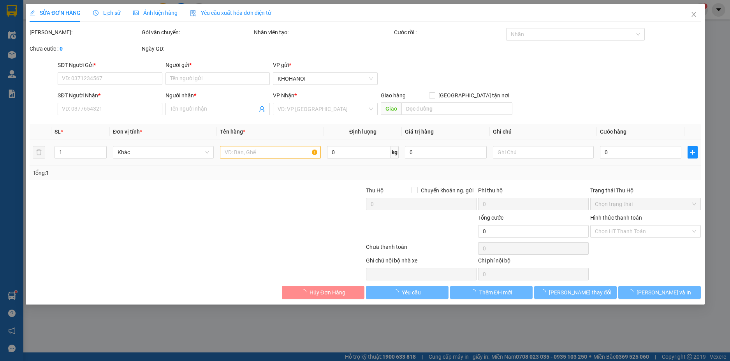
type input "0839241853"
type input "MPE"
type input "0966961086"
type input "CH Luân Hoa"
checkbox input "true"
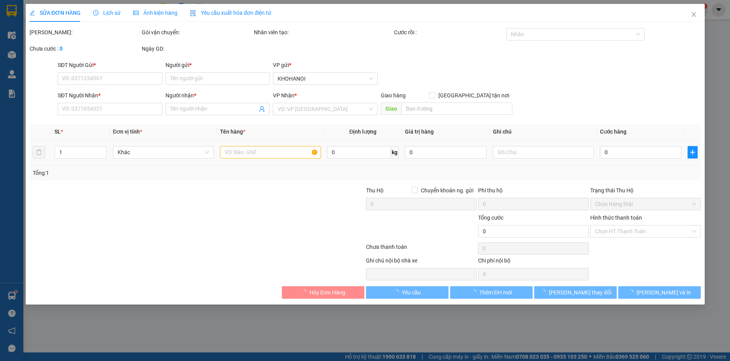
type input "DIỄN [PERSON_NAME], DIỄN CHÂU, NGHỆ AN"
type input "70.000"
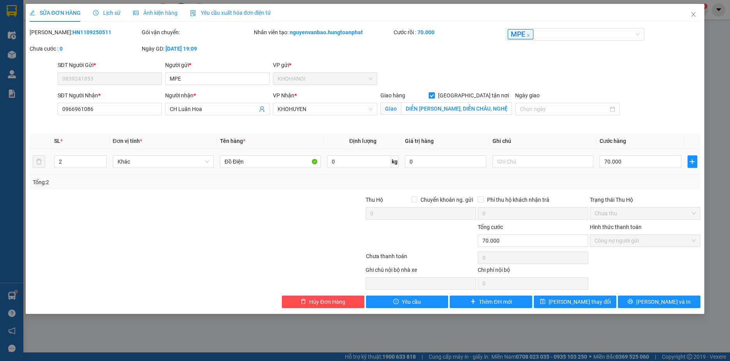
click at [498, 152] on td at bounding box center [542, 162] width 107 height 26
click at [504, 164] on input "text" at bounding box center [542, 161] width 101 height 12
type input "2k"
click at [592, 299] on span "[PERSON_NAME] thay đổi" at bounding box center [579, 301] width 62 height 9
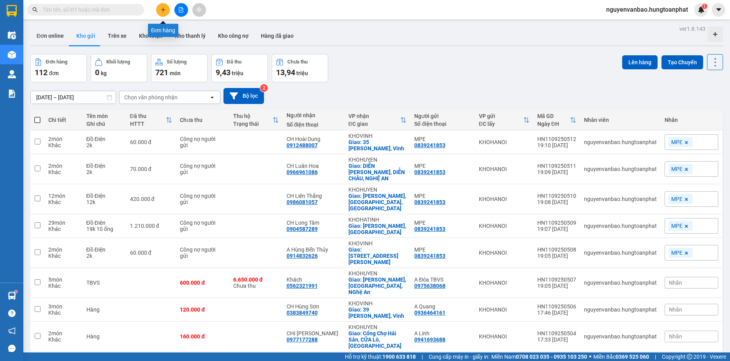
click at [164, 11] on icon "plus" at bounding box center [162, 9] width 5 height 5
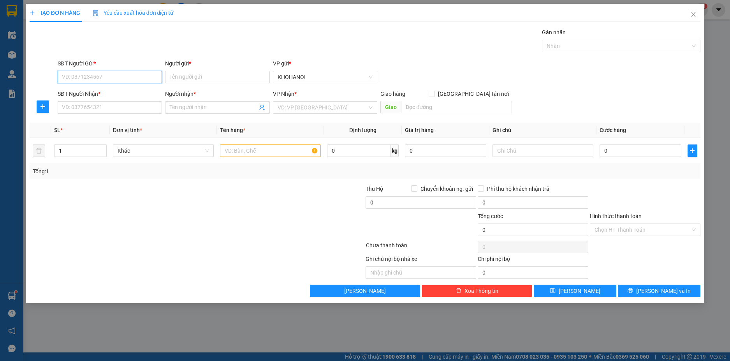
click at [111, 80] on input "SĐT Người Gửi *" at bounding box center [110, 77] width 105 height 12
click at [186, 79] on input "Người gửi *" at bounding box center [217, 77] width 105 height 12
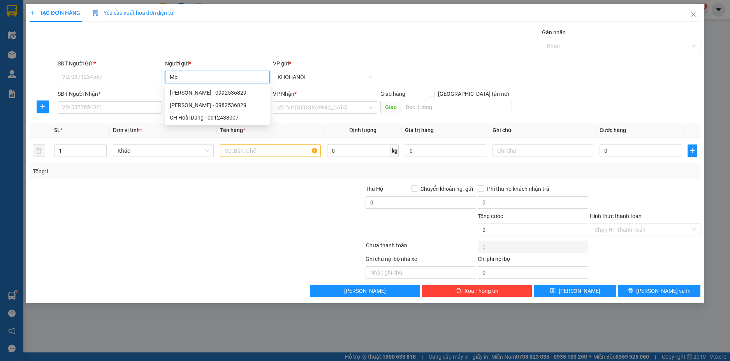
type input "Mpe"
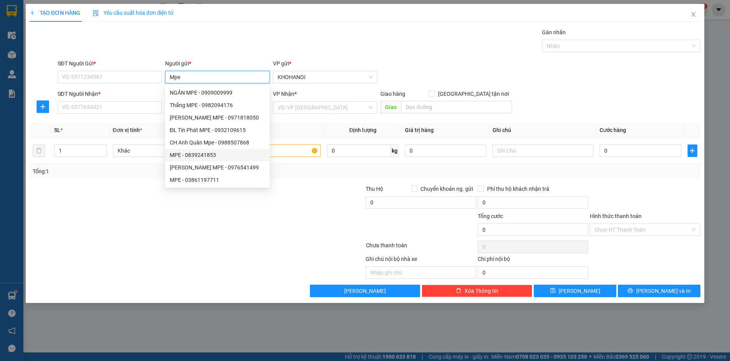
click at [204, 152] on div "MPE - 0839241853" at bounding box center [217, 155] width 95 height 9
type input "0839241853"
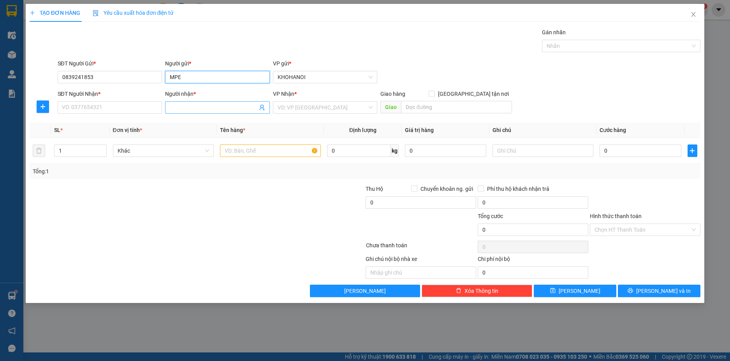
type input "MPE"
click at [184, 111] on input "Người nhận *" at bounding box center [214, 107] width 88 height 9
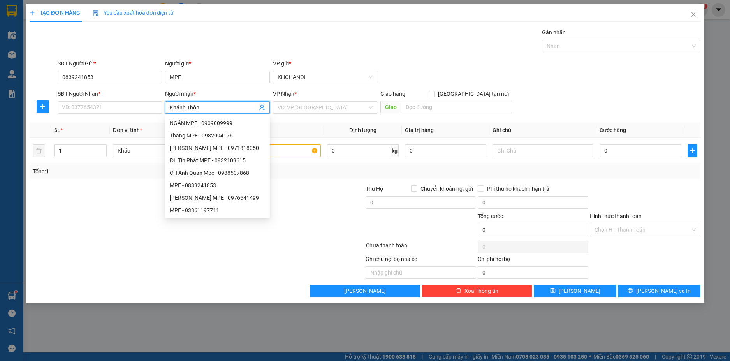
type input "[PERSON_NAME]"
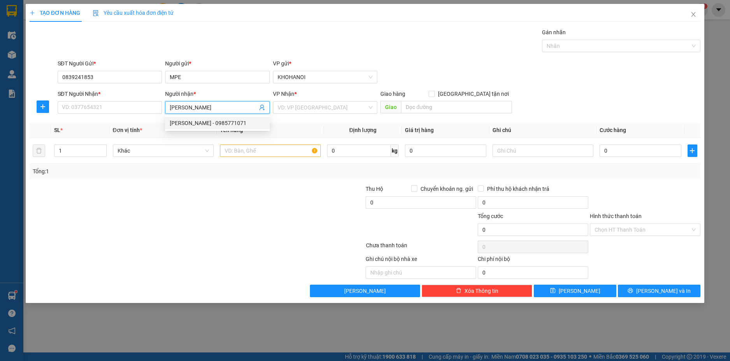
click at [193, 124] on div "[PERSON_NAME] - 0985771071" at bounding box center [217, 123] width 95 height 9
type input "0985771071"
type input "CH [PERSON_NAME]"
checkbox input "true"
type input "[PERSON_NAME], [PERSON_NAME], [GEOGRAPHIC_DATA]"
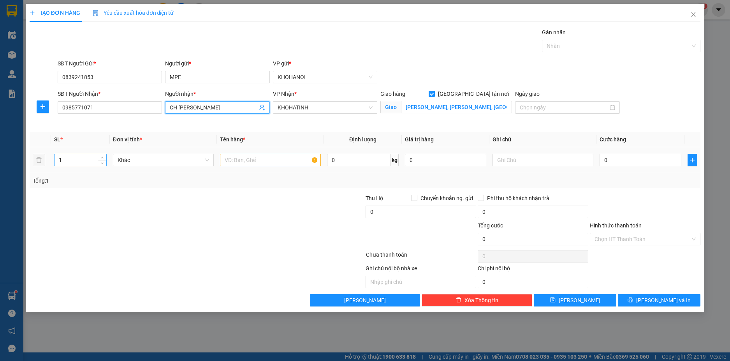
type input "CH [PERSON_NAME]"
click at [83, 162] on input "1" at bounding box center [79, 160] width 51 height 12
type input "7"
click at [239, 163] on input "text" at bounding box center [270, 160] width 101 height 12
type input "D"
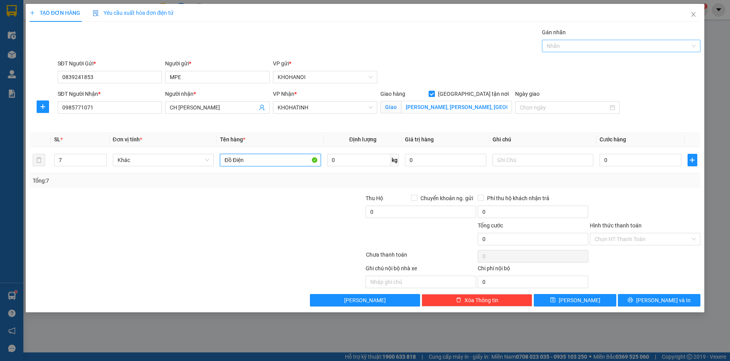
click at [558, 44] on div at bounding box center [617, 45] width 147 height 9
type input "Đồ Điện"
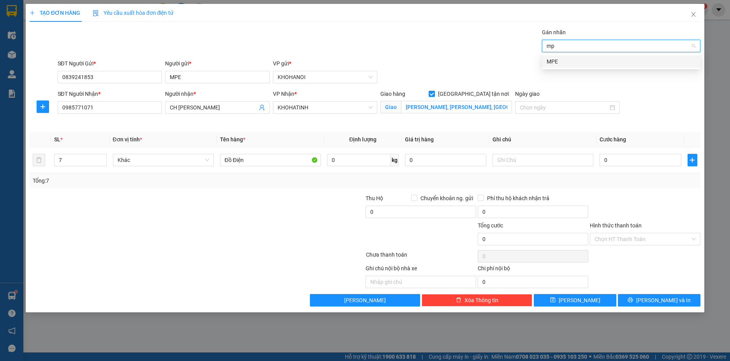
type input "mpe"
click at [550, 62] on div "MPE" at bounding box center [620, 61] width 149 height 9
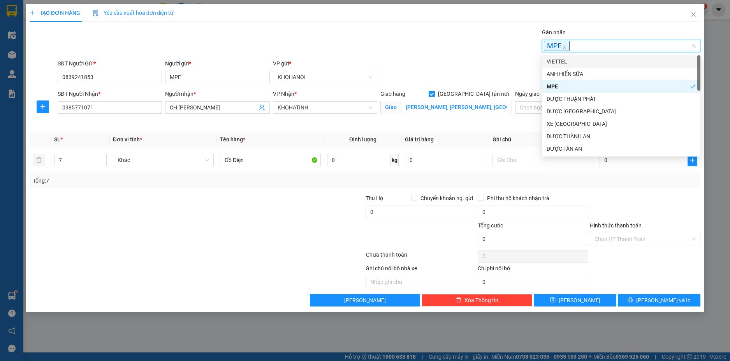
click at [499, 55] on div "Gán nhãn MPE" at bounding box center [379, 41] width 646 height 27
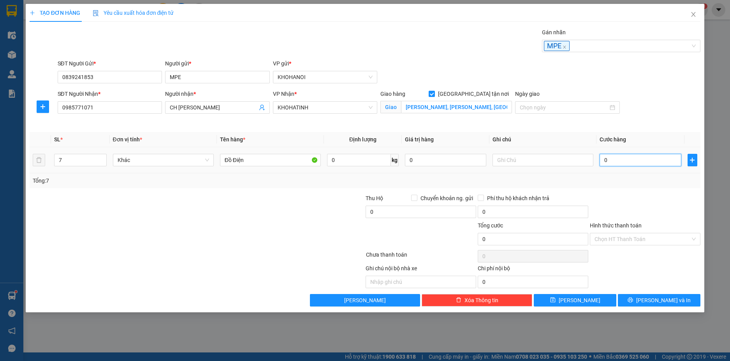
click at [617, 164] on input "0" at bounding box center [639, 160] width 81 height 12
click at [552, 161] on input "text" at bounding box center [542, 160] width 101 height 12
type input "1k 5 ống 1rg"
click at [619, 161] on input "0" at bounding box center [639, 160] width 81 height 12
type input "3"
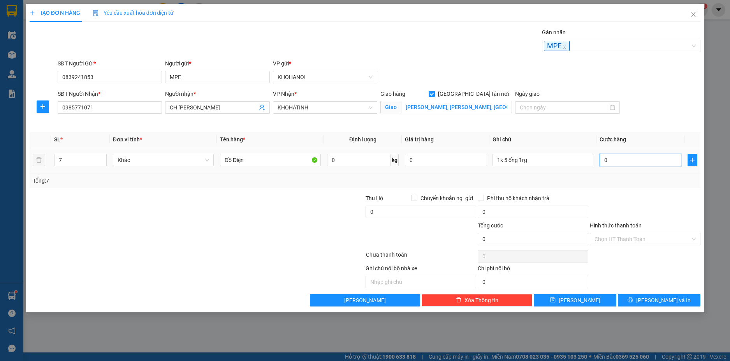
type input "3"
type input "31"
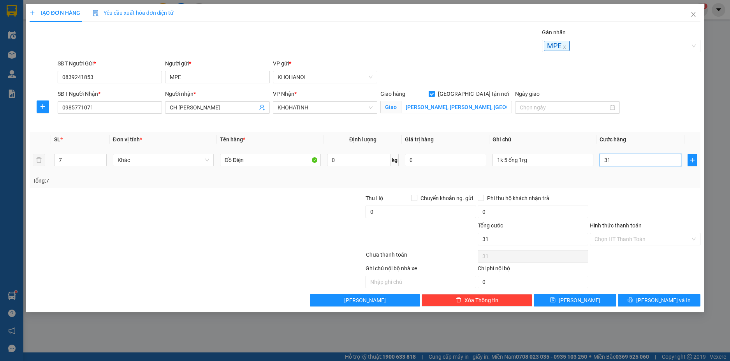
type input "310"
type input "310.000"
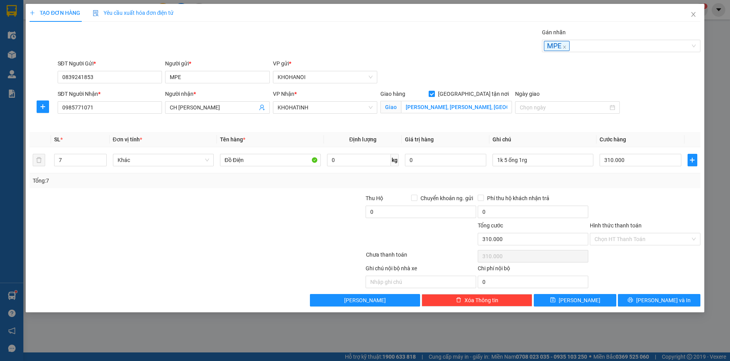
click at [619, 186] on div "Tổng: 7" at bounding box center [365, 180] width 671 height 15
click at [626, 241] on input "Hình thức thanh toán" at bounding box center [642, 239] width 96 height 12
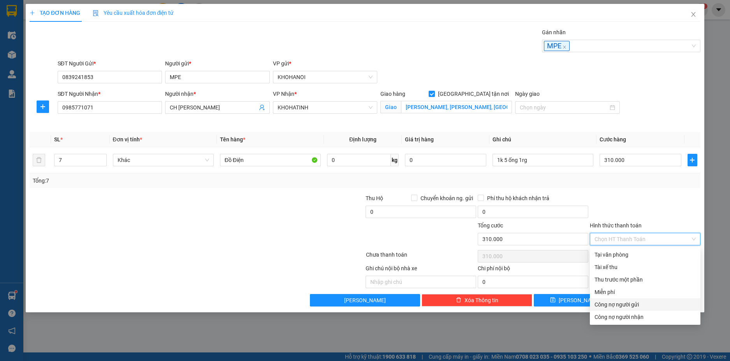
click at [628, 300] on div "Công nợ người gửi" at bounding box center [644, 304] width 101 height 9
type input "0"
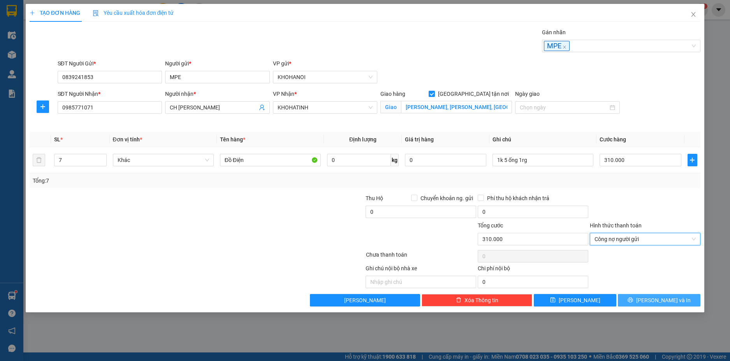
click at [655, 299] on span "[PERSON_NAME] và In" at bounding box center [663, 300] width 54 height 9
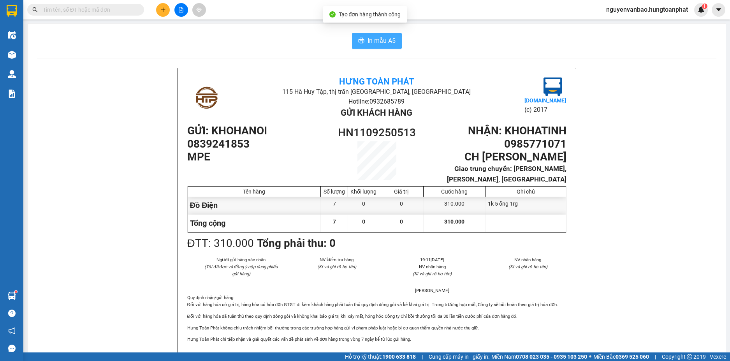
click at [382, 44] on span "In mẫu A5" at bounding box center [381, 41] width 28 height 10
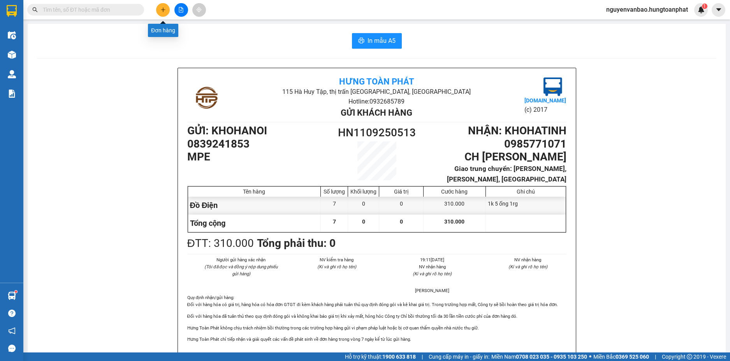
click at [160, 9] on button at bounding box center [163, 10] width 14 height 14
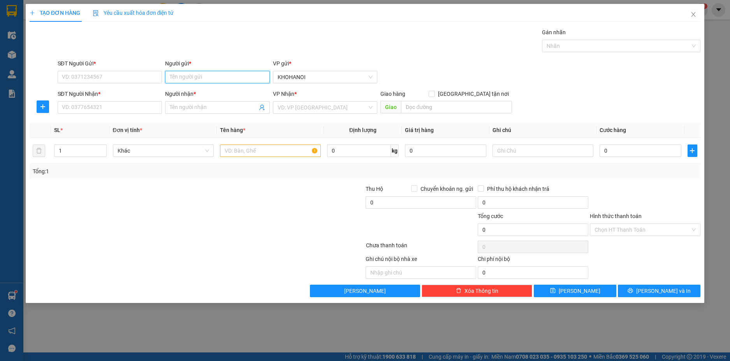
click at [183, 78] on input "Người gửi *" at bounding box center [217, 77] width 105 height 12
type input "mpe"
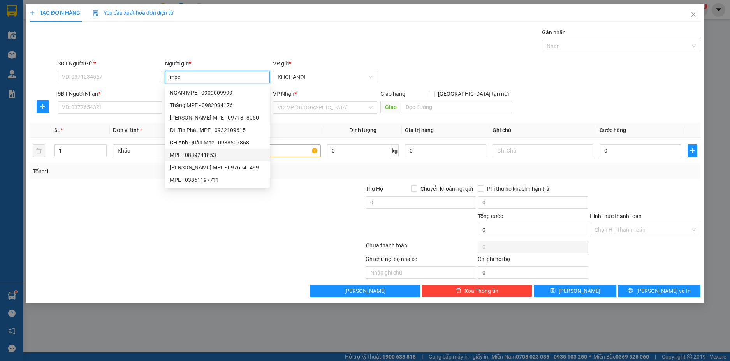
click at [202, 154] on div "MPE - 0839241853" at bounding box center [217, 155] width 95 height 9
type input "0839241853"
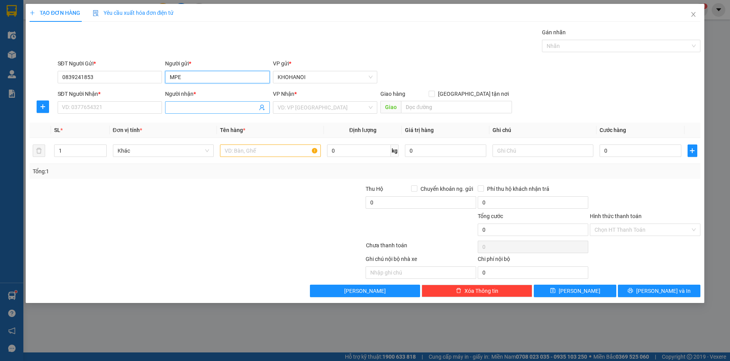
type input "MPE"
click at [180, 109] on input "Người nhận *" at bounding box center [214, 107] width 88 height 9
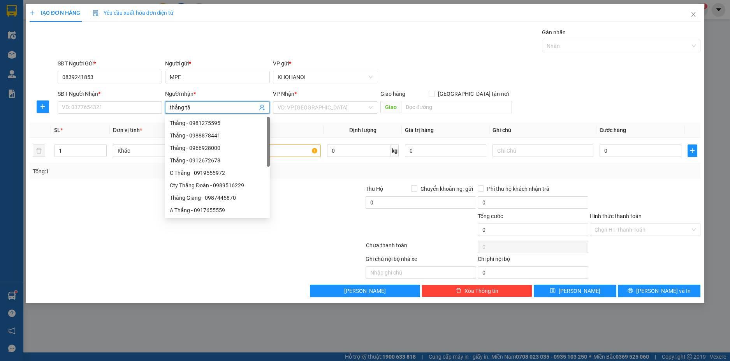
type input "thắng tâm"
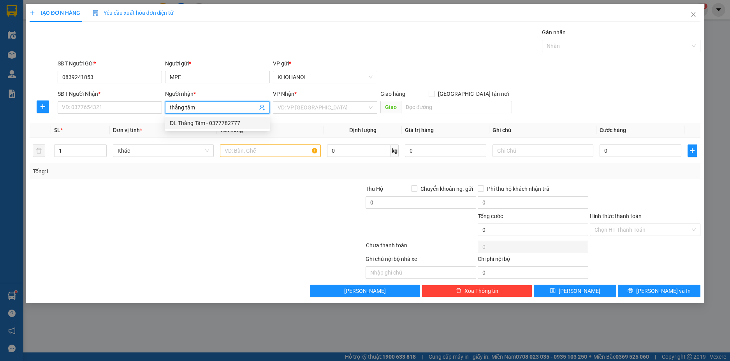
click at [188, 119] on div "ĐL Thắng Tâm - 0377782777" at bounding box center [217, 123] width 95 height 9
type input "0377782777"
type input "ĐL Thắng Tâm"
checkbox input "true"
type input "51 [PERSON_NAME], [GEOGRAPHIC_DATA]"
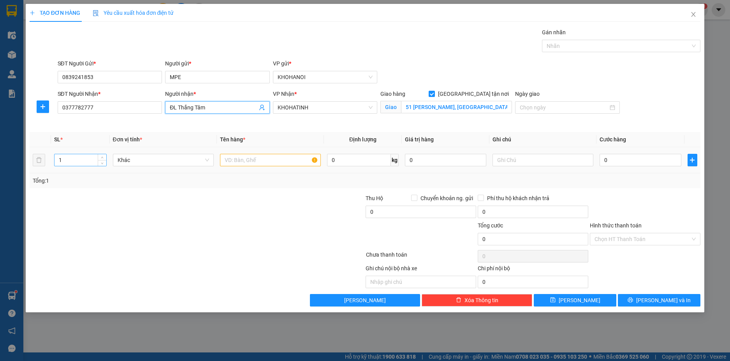
type input "ĐL Thắng Tâm"
click at [62, 162] on input "1" at bounding box center [79, 160] width 51 height 12
type input "1"
click at [242, 161] on input "text" at bounding box center [270, 160] width 101 height 12
type input "D"
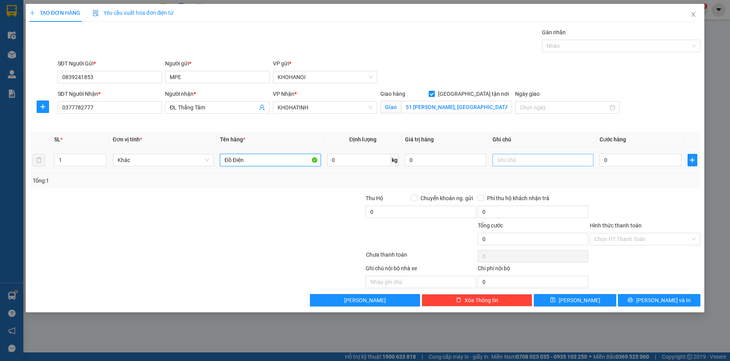
type input "Đồ Điện"
click at [502, 161] on input "text" at bounding box center [542, 160] width 101 height 12
type input "1k"
click at [614, 160] on input "0" at bounding box center [639, 160] width 81 height 12
type input "4"
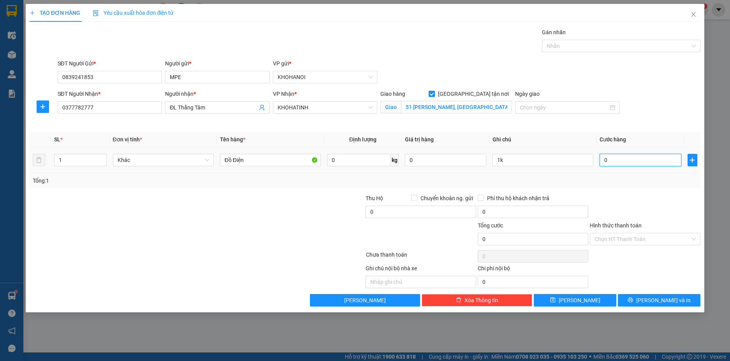
type input "4"
type input "40"
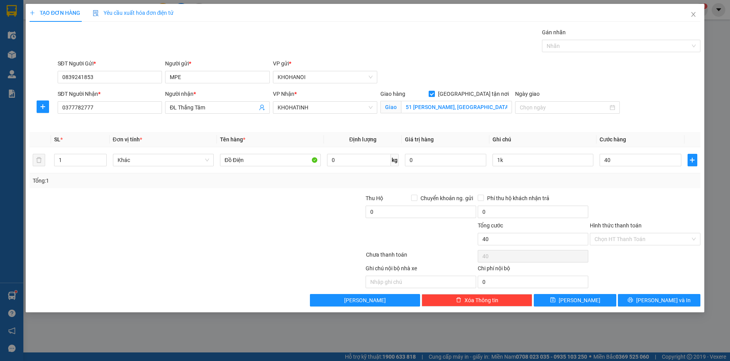
type input "40.000"
click at [607, 180] on div "Tổng: 1" at bounding box center [365, 180] width 665 height 9
click at [569, 46] on div at bounding box center [617, 45] width 147 height 9
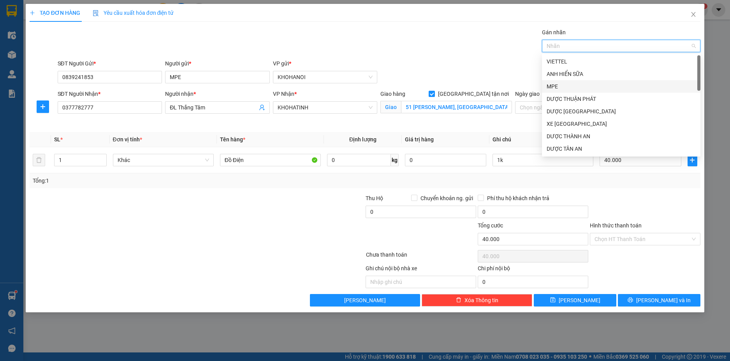
click at [565, 82] on div "MPE" at bounding box center [621, 86] width 158 height 12
click at [517, 67] on div "SĐT Người Gửi * 0839241853 Người gửi * MPE VP gửi * [PERSON_NAME]" at bounding box center [379, 72] width 646 height 27
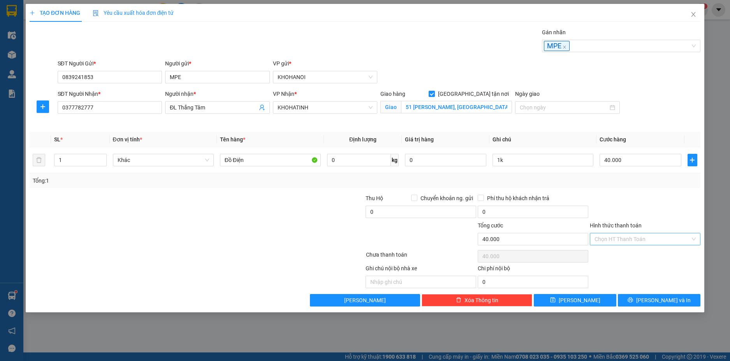
click at [624, 241] on input "Hình thức thanh toán" at bounding box center [642, 239] width 96 height 12
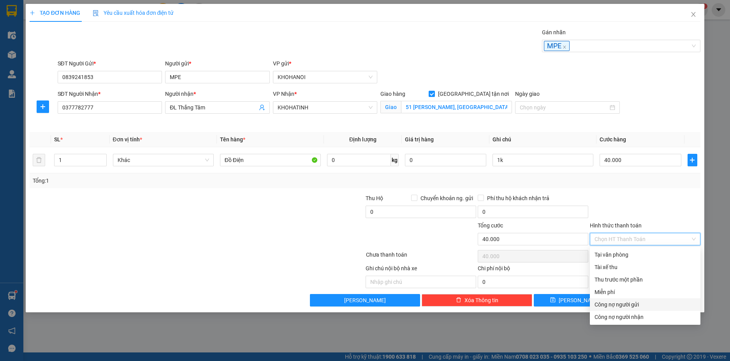
click at [630, 303] on div "Công nợ người gửi" at bounding box center [644, 304] width 101 height 9
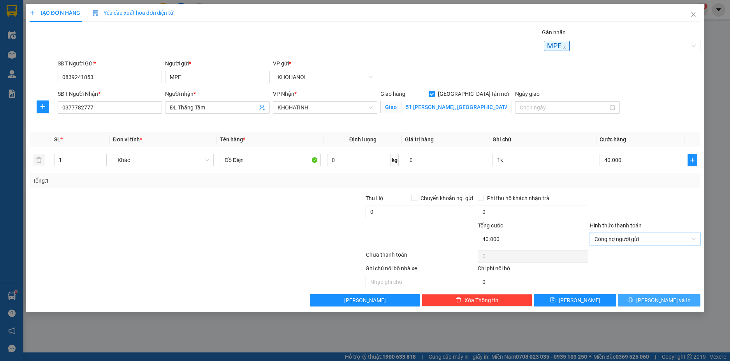
click at [660, 301] on span "[PERSON_NAME] và In" at bounding box center [663, 300] width 54 height 9
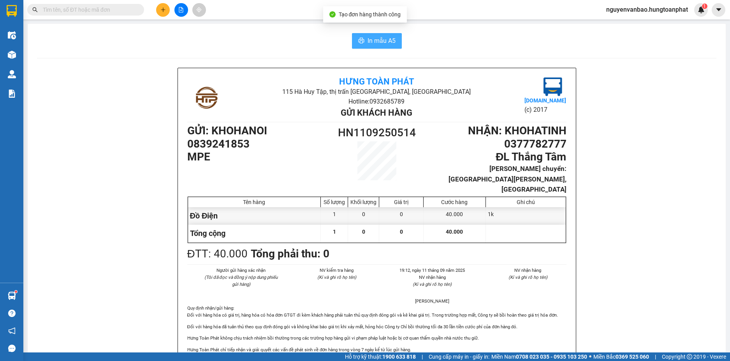
click at [385, 34] on button "In mẫu A5" at bounding box center [377, 41] width 50 height 16
click at [162, 10] on icon "plus" at bounding box center [163, 9] width 4 height 0
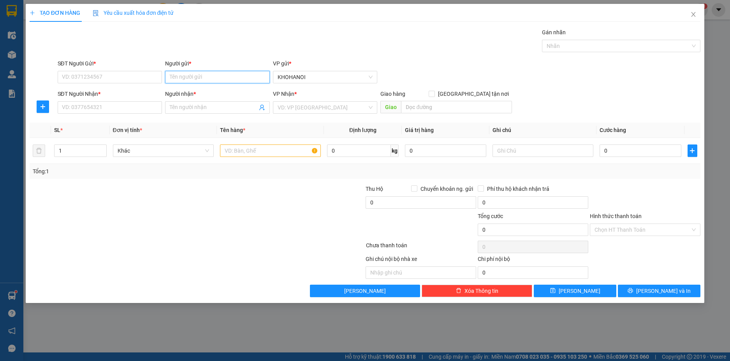
click at [182, 79] on input "Người gửi *" at bounding box center [217, 77] width 105 height 12
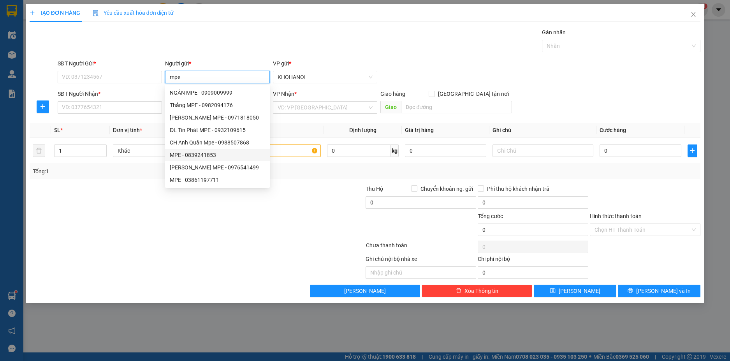
click at [208, 154] on div "MPE - 0839241853" at bounding box center [217, 155] width 95 height 9
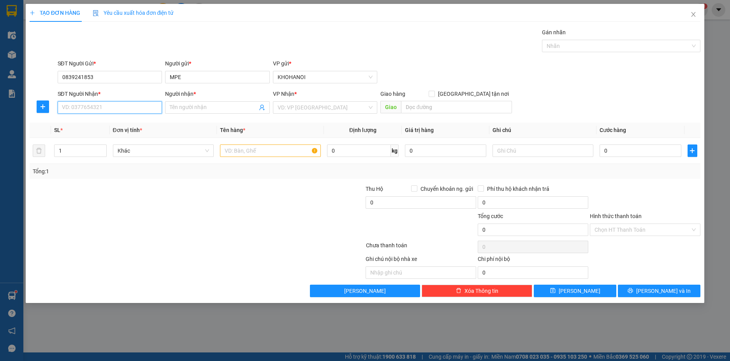
click at [137, 111] on input "SĐT Người Nhận *" at bounding box center [110, 107] width 105 height 12
click at [189, 107] on input "Người nhận *" at bounding box center [214, 107] width 88 height 9
click at [200, 123] on div "A Hùng Bến Thủy - 0914832626" at bounding box center [217, 123] width 95 height 9
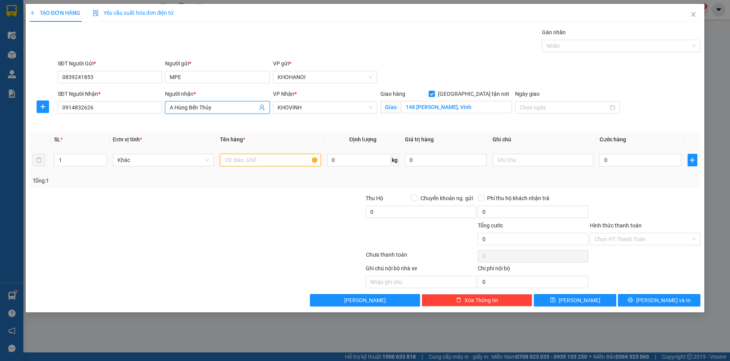
click at [235, 162] on input "text" at bounding box center [270, 160] width 101 height 12
click at [610, 162] on input "0" at bounding box center [639, 160] width 81 height 12
click at [624, 179] on div "Tổng: 1" at bounding box center [365, 180] width 665 height 9
click at [563, 46] on div at bounding box center [617, 45] width 147 height 9
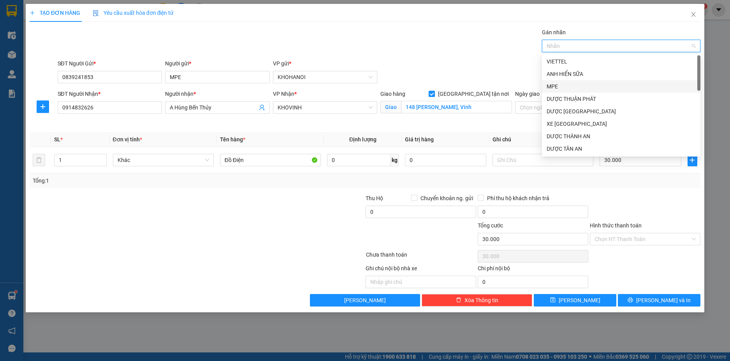
click at [560, 88] on div "MPE" at bounding box center [620, 86] width 149 height 9
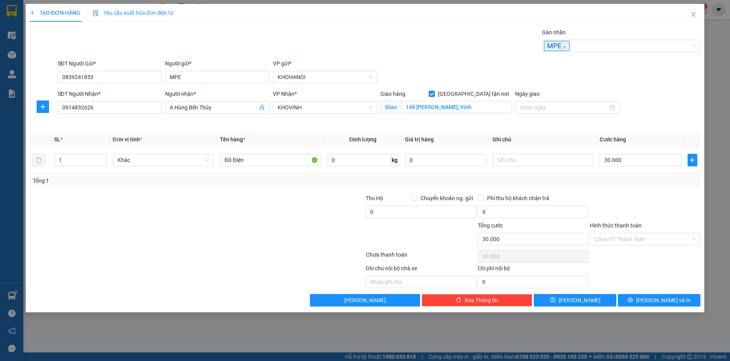
drag, startPoint x: 469, startPoint y: 71, endPoint x: 480, endPoint y: 80, distance: 13.8
click at [469, 70] on div "SĐT Người Gửi * 0839241853 Người gửi * MPE VP gửi * [PERSON_NAME]" at bounding box center [379, 72] width 646 height 27
click at [637, 244] on input "Hình thức thanh toán" at bounding box center [642, 239] width 96 height 12
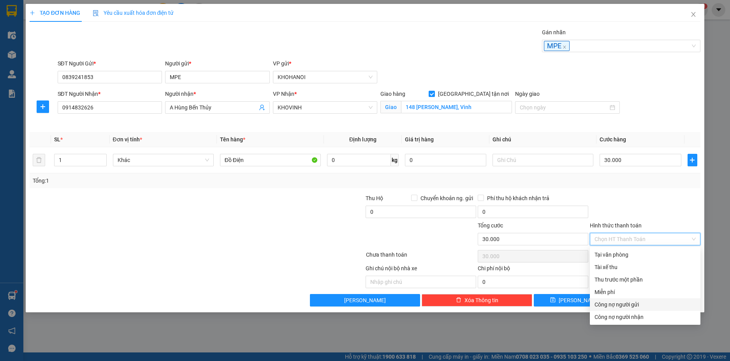
click at [629, 304] on div "Công nợ người gửi" at bounding box center [644, 304] width 101 height 9
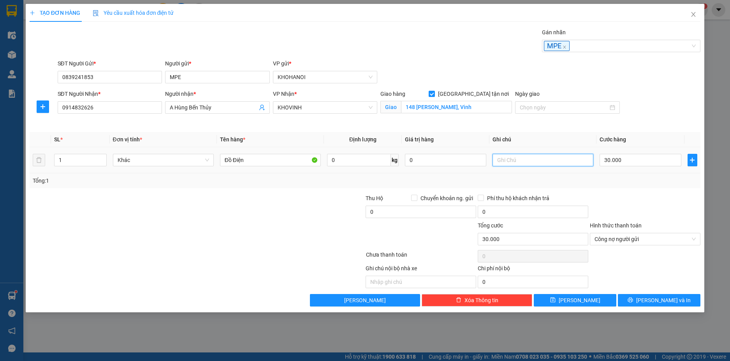
click at [522, 161] on input "text" at bounding box center [542, 160] width 101 height 12
click at [601, 190] on div "Transit Pickup Surcharge Ids Transit Deliver Surcharge Ids Transit Deliver Surc…" at bounding box center [365, 167] width 671 height 278
click at [654, 299] on span "[PERSON_NAME] và In" at bounding box center [663, 300] width 54 height 9
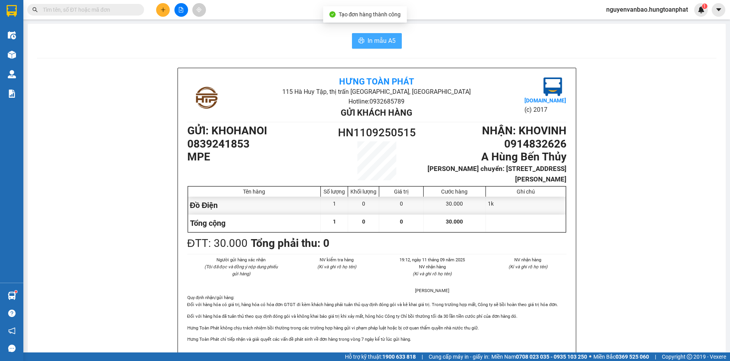
click at [388, 34] on button "In mẫu A5" at bounding box center [377, 41] width 50 height 16
click at [163, 12] on icon "plus" at bounding box center [163, 9] width 0 height 4
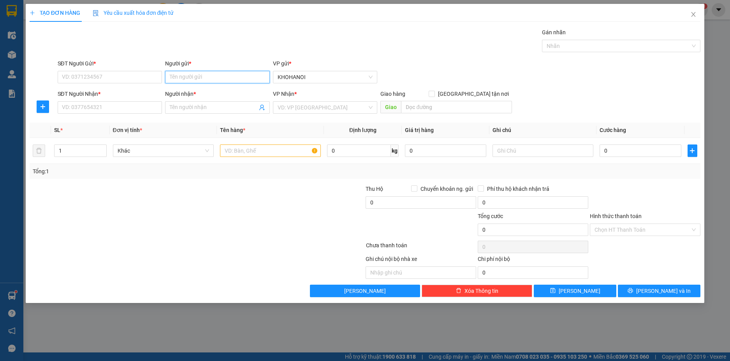
click at [198, 79] on input "Người gửi *" at bounding box center [217, 77] width 105 height 12
click at [206, 118] on div "[PERSON_NAME] - 0919297776" at bounding box center [217, 117] width 95 height 9
click at [114, 109] on input "SĐT Người Nhận *" at bounding box center [110, 107] width 105 height 12
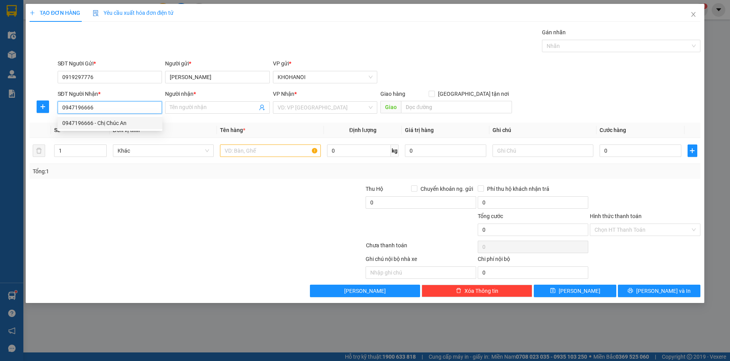
click at [116, 124] on div "0947196666 - Chị Chúc An" at bounding box center [109, 123] width 95 height 9
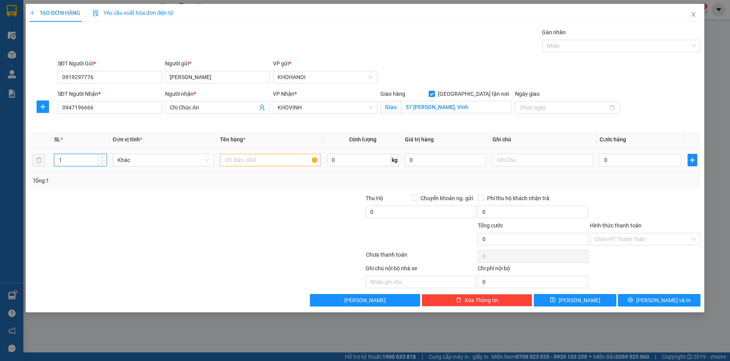
click at [76, 163] on input "1" at bounding box center [79, 160] width 51 height 12
click at [265, 163] on input "text" at bounding box center [270, 160] width 101 height 12
click at [611, 162] on input "0" at bounding box center [639, 160] width 81 height 12
click at [615, 189] on div "Transit Pickup Surcharge Ids Transit Deliver Surcharge Ids Transit Deliver Surc…" at bounding box center [365, 167] width 671 height 278
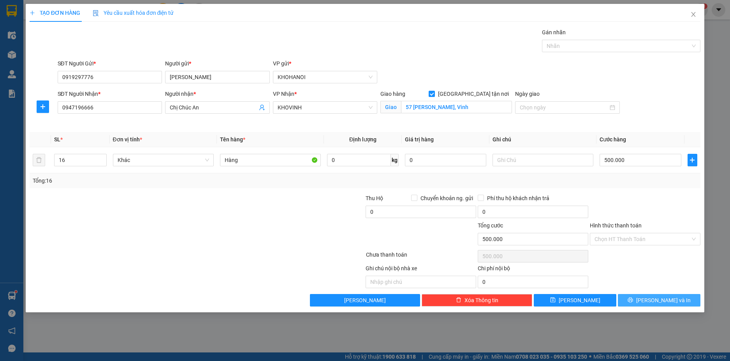
click at [650, 299] on button "[PERSON_NAME] và In" at bounding box center [659, 300] width 83 height 12
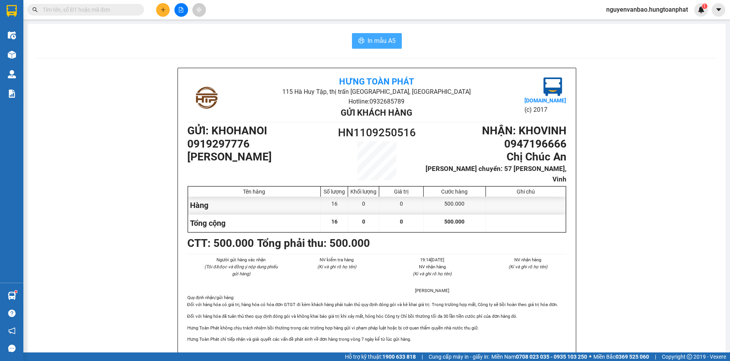
click at [368, 40] on span "In mẫu A5" at bounding box center [381, 41] width 28 height 10
click at [159, 16] on button at bounding box center [163, 10] width 14 height 14
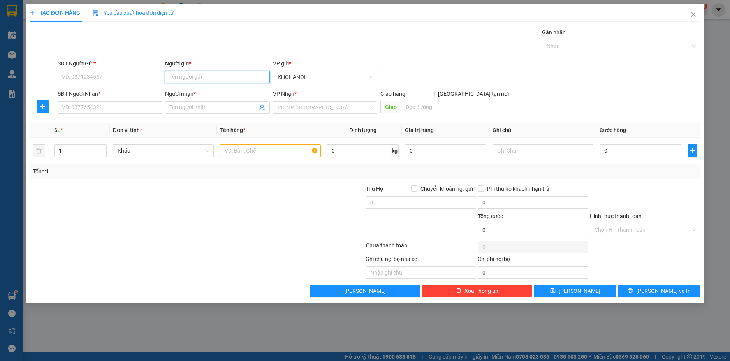
click at [193, 79] on input "Người gửi *" at bounding box center [217, 77] width 105 height 12
click at [184, 88] on div "Cty CanDy - 0988664979" at bounding box center [217, 92] width 105 height 12
click at [563, 43] on div at bounding box center [617, 45] width 147 height 9
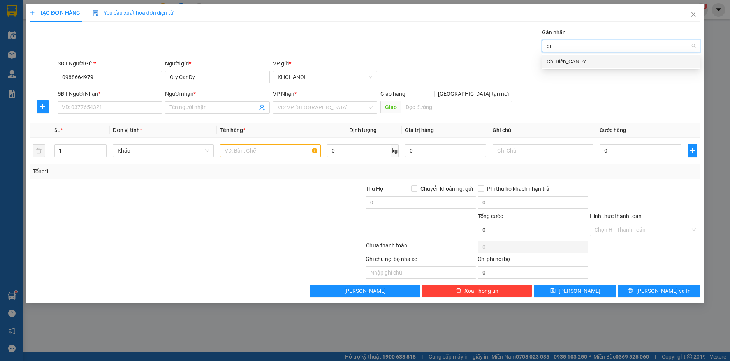
click at [576, 62] on div "Chị Diên_CANDY" at bounding box center [620, 61] width 149 height 9
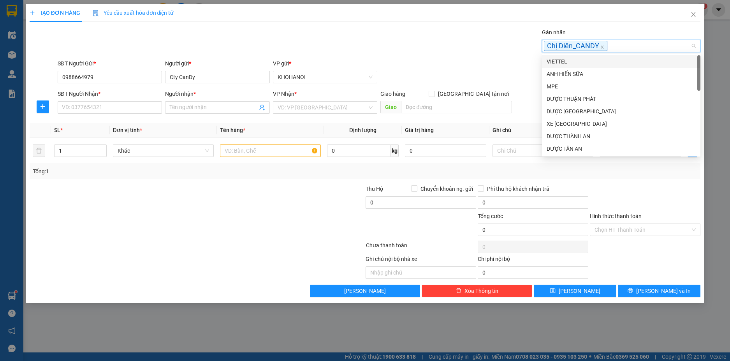
click at [499, 64] on div "SĐT Người Gửi * 0988664979 Người gửi * [PERSON_NAME] VP gửi * [PERSON_NAME]" at bounding box center [379, 72] width 646 height 27
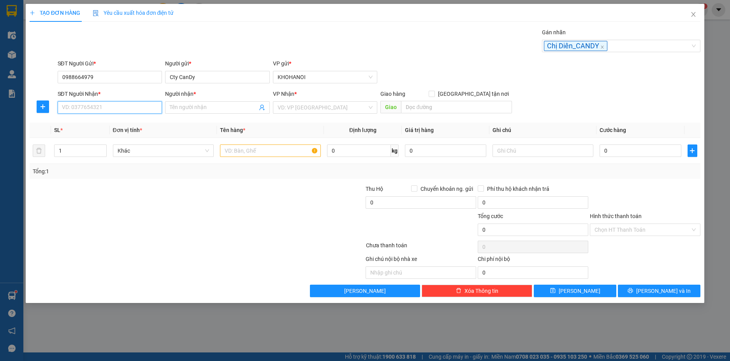
click at [109, 109] on input "SĐT Người Nhận *" at bounding box center [110, 107] width 105 height 12
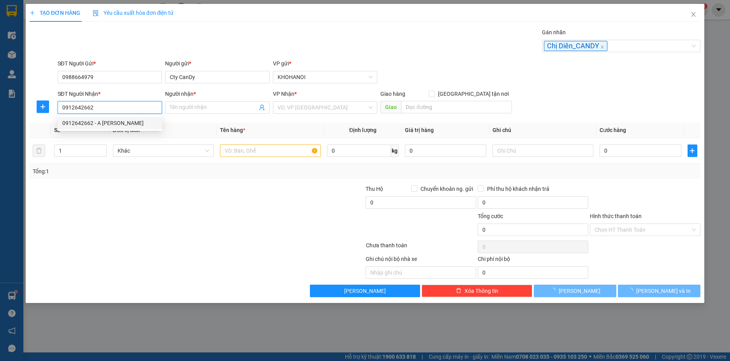
click at [119, 121] on div "0912642662 - A [PERSON_NAME]" at bounding box center [109, 123] width 95 height 9
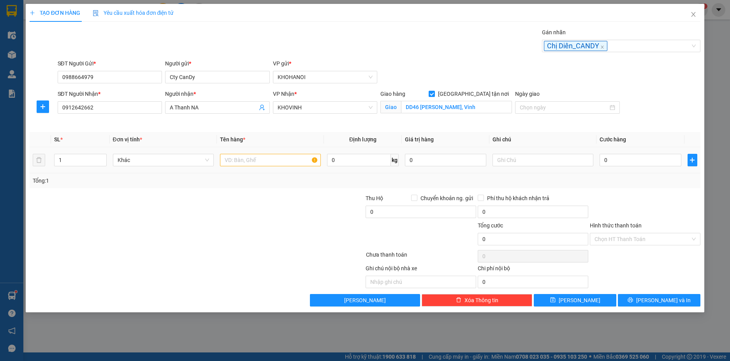
click at [55, 168] on td "1" at bounding box center [80, 160] width 58 height 26
click at [69, 162] on input "1" at bounding box center [79, 160] width 51 height 12
click at [231, 163] on input "text" at bounding box center [270, 160] width 101 height 12
click at [617, 161] on input "0" at bounding box center [639, 160] width 81 height 12
click at [76, 160] on input "243" at bounding box center [79, 160] width 51 height 12
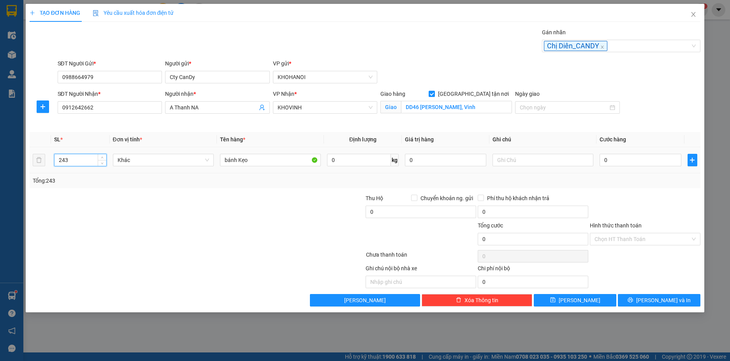
click at [76, 160] on input "243" at bounding box center [79, 160] width 51 height 12
drag, startPoint x: 77, startPoint y: 157, endPoint x: 32, endPoint y: 162, distance: 45.5
click at [32, 162] on tr "243 Khác bánh Kẹo 0 kg 0 0" at bounding box center [365, 160] width 671 height 26
click at [158, 220] on div at bounding box center [141, 207] width 224 height 27
click at [643, 164] on input "0" at bounding box center [639, 160] width 81 height 12
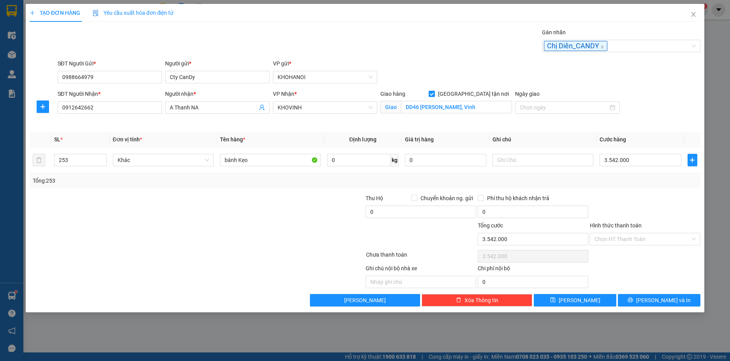
click at [630, 204] on div at bounding box center [645, 207] width 112 height 27
click at [629, 242] on input "Hình thức thanh toán" at bounding box center [642, 239] width 96 height 12
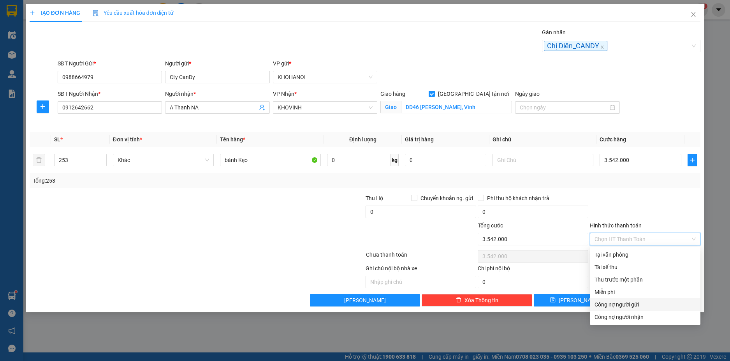
click at [627, 302] on div "Công nợ người gửi" at bounding box center [644, 304] width 101 height 9
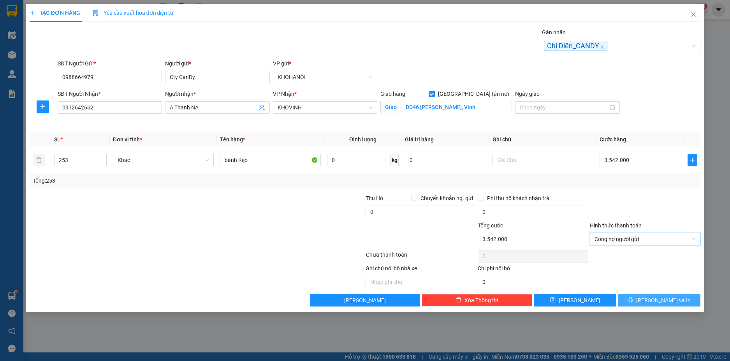
click at [633, 300] on icon "printer" at bounding box center [630, 299] width 5 height 5
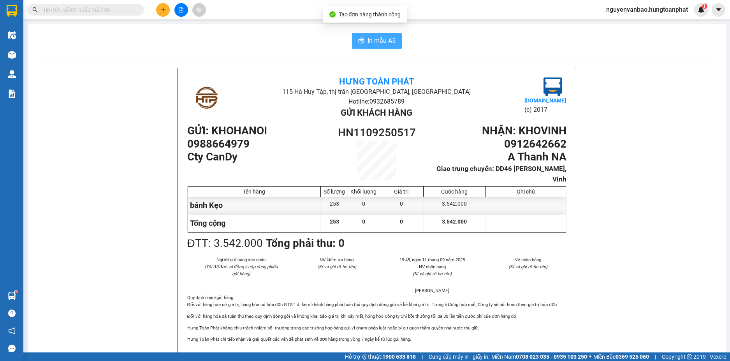
click at [358, 43] on icon "printer" at bounding box center [361, 40] width 6 height 6
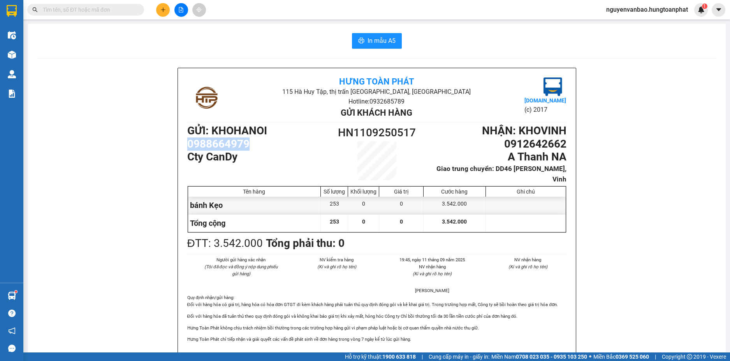
drag, startPoint x: 244, startPoint y: 143, endPoint x: 168, endPoint y: 149, distance: 76.1
copy h1 "0988664979"
click at [162, 10] on icon "plus" at bounding box center [163, 9] width 4 height 0
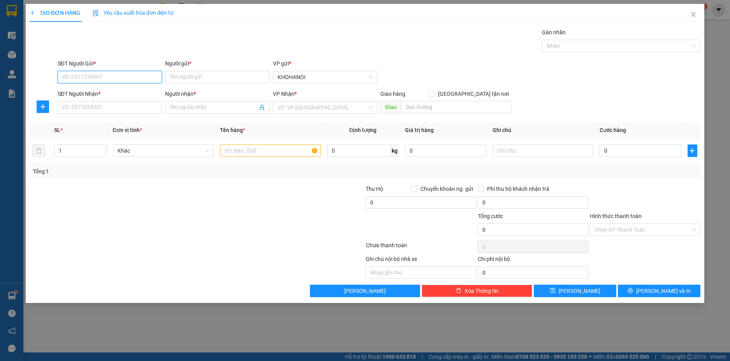
click at [131, 79] on input "SĐT Người Gửi *" at bounding box center [110, 77] width 105 height 12
paste input "0988664979"
click at [89, 90] on div "0988664979 - Cty CanDy" at bounding box center [109, 92] width 95 height 9
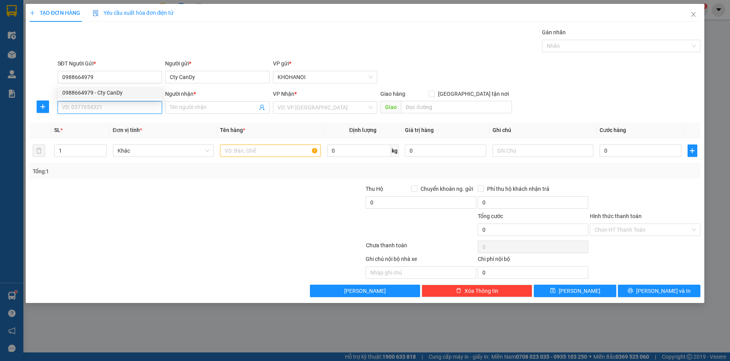
click at [85, 107] on input "SĐT Người Nhận *" at bounding box center [110, 107] width 105 height 12
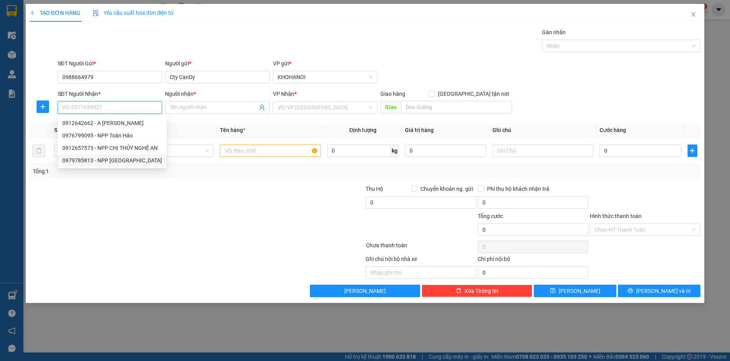
click at [115, 157] on div "0979785813 - NPP [GEOGRAPHIC_DATA]" at bounding box center [112, 160] width 100 height 9
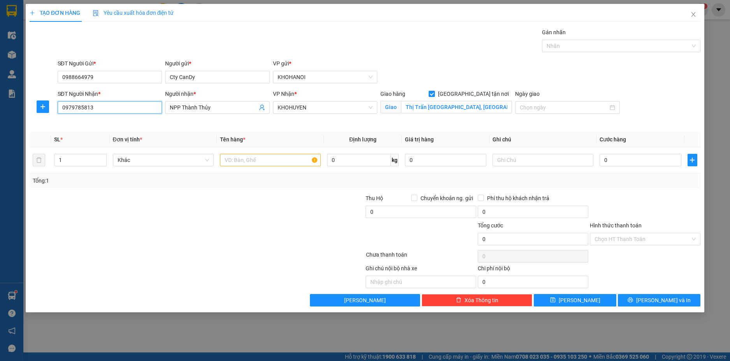
drag, startPoint x: 106, startPoint y: 108, endPoint x: 54, endPoint y: 113, distance: 52.4
click at [54, 113] on div "SĐT Người Nhận * 0979785813 0979785813 Người nhận * NPP Thành Thủy VP Nhận * KH…" at bounding box center [365, 108] width 673 height 37
click at [70, 164] on input "1" at bounding box center [79, 160] width 51 height 12
click at [245, 163] on input "text" at bounding box center [270, 160] width 101 height 12
click at [626, 162] on input "0" at bounding box center [639, 160] width 81 height 12
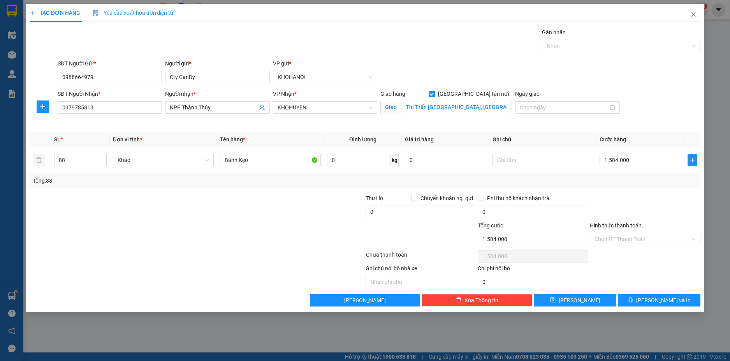
click at [624, 191] on div "Transit Pickup Surcharge Ids Transit Deliver Surcharge Ids Transit Deliver Surc…" at bounding box center [365, 167] width 671 height 278
click at [568, 47] on div at bounding box center [617, 45] width 147 height 9
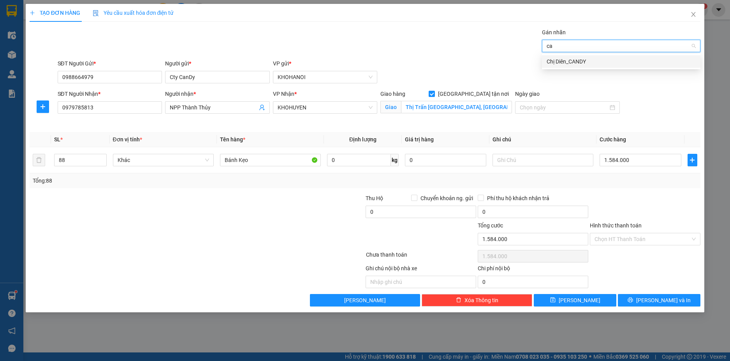
click at [571, 58] on div "Chị Diên_CANDY" at bounding box center [620, 61] width 149 height 9
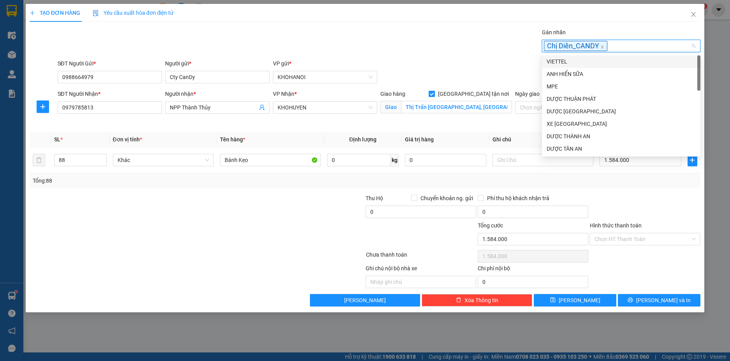
click at [501, 53] on div "Gán nhãn Chị Diên_CANDY" at bounding box center [379, 41] width 646 height 27
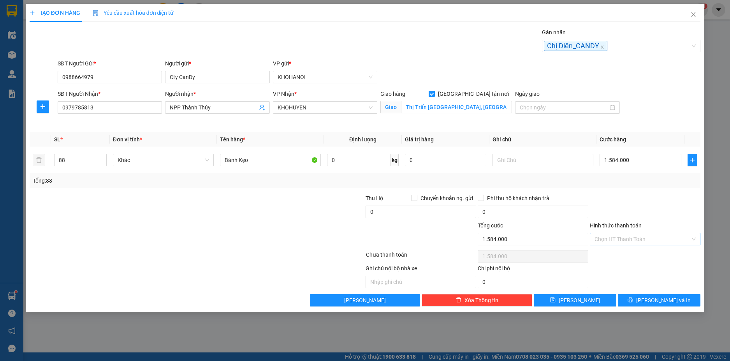
click at [622, 242] on input "Hình thức thanh toán" at bounding box center [642, 239] width 96 height 12
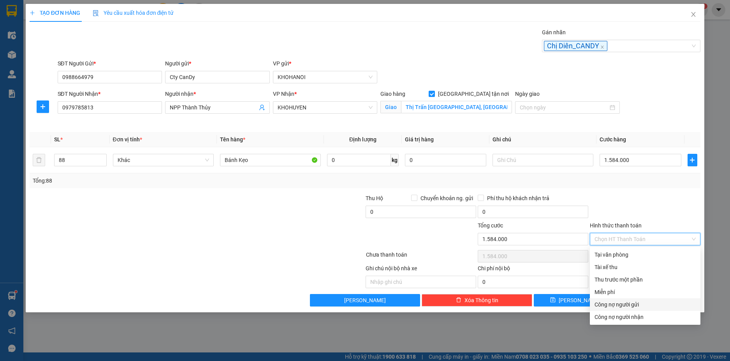
click at [631, 303] on div "Công nợ người gửi" at bounding box center [644, 304] width 101 height 9
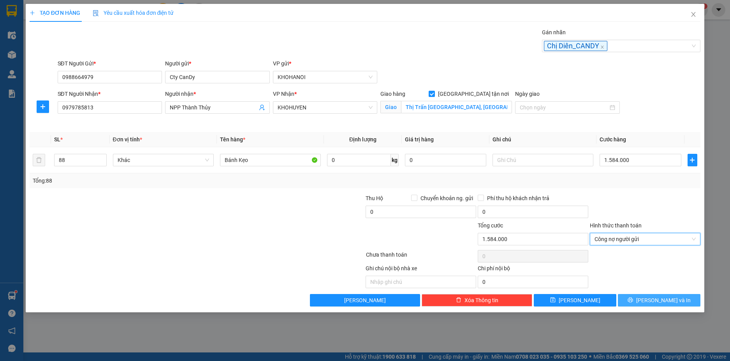
click at [633, 298] on icon "printer" at bounding box center [629, 299] width 5 height 5
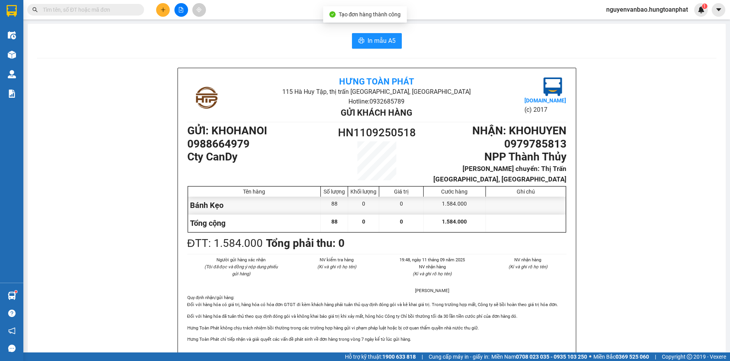
click at [373, 32] on div "In mẫu A5 Hưng Toàn Phát 115 Hà Huy Tập, thị trấn [GEOGRAPHIC_DATA], [GEOGRAPHI…" at bounding box center [377, 358] width 698 height 669
click at [374, 40] on span "In mẫu A5" at bounding box center [381, 41] width 28 height 10
click at [168, 12] on button at bounding box center [163, 10] width 14 height 14
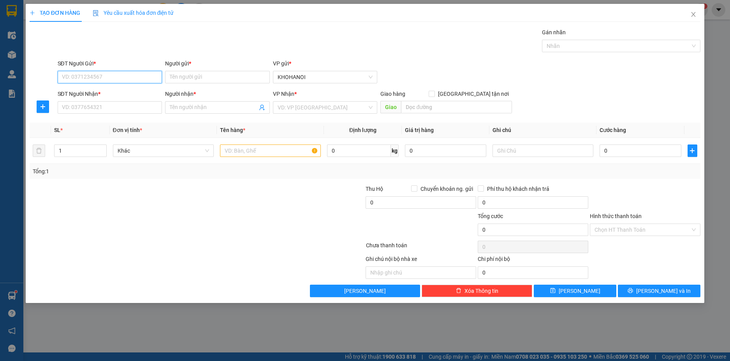
click at [101, 78] on input "SĐT Người Gửi *" at bounding box center [110, 77] width 105 height 12
click at [213, 78] on input "Người gửi *" at bounding box center [217, 77] width 105 height 12
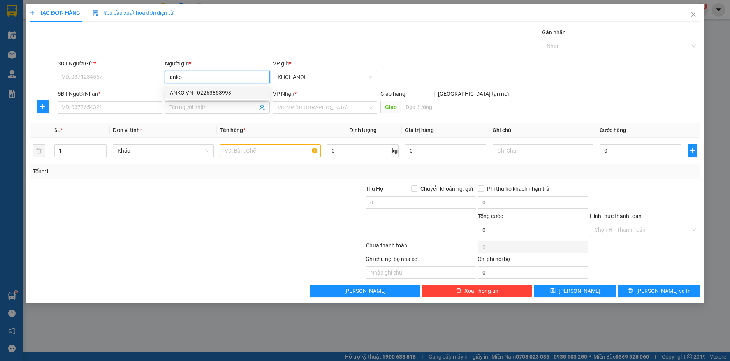
click at [207, 93] on div "ANKO VN - 02263853993" at bounding box center [217, 92] width 95 height 9
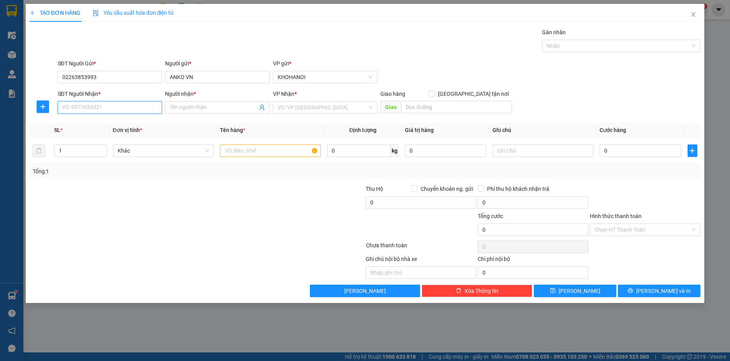
click at [97, 109] on input "SĐT Người Nhận *" at bounding box center [110, 107] width 105 height 12
click at [116, 123] on div "0984850453 - NPP Nguyên Khôi" at bounding box center [109, 123] width 95 height 9
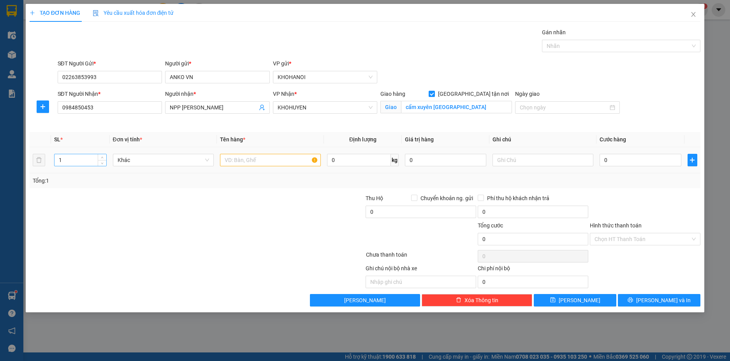
click at [69, 163] on input "1" at bounding box center [79, 160] width 51 height 12
drag, startPoint x: 199, startPoint y: 223, endPoint x: 209, endPoint y: 207, distance: 19.1
click at [199, 221] on div at bounding box center [141, 234] width 224 height 27
click at [248, 160] on input "text" at bounding box center [270, 160] width 101 height 12
drag, startPoint x: 64, startPoint y: 107, endPoint x: 43, endPoint y: 111, distance: 21.6
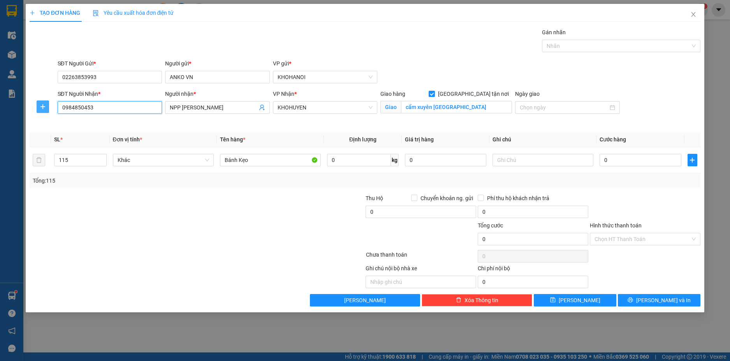
click at [43, 111] on div "SĐT Người Nhận * 0984850453 0984850453 Người nhận * NPP Nguyên Khôi VP Nhận * K…" at bounding box center [365, 108] width 673 height 37
click at [627, 164] on input "0" at bounding box center [639, 160] width 81 height 12
click at [627, 182] on div "Tổng: 115" at bounding box center [365, 180] width 665 height 9
click at [659, 302] on span "[PERSON_NAME] và In" at bounding box center [663, 300] width 54 height 9
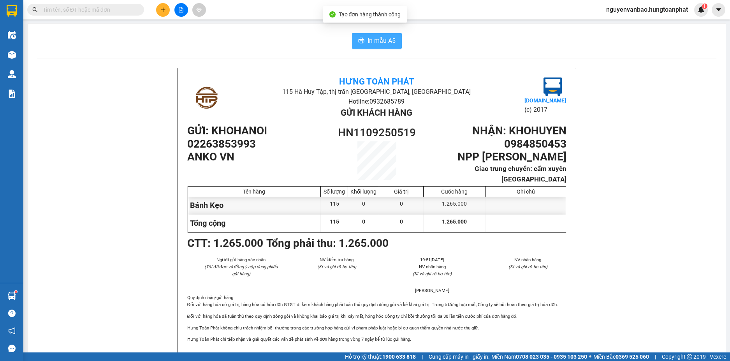
click at [360, 44] on icon "printer" at bounding box center [361, 40] width 6 height 6
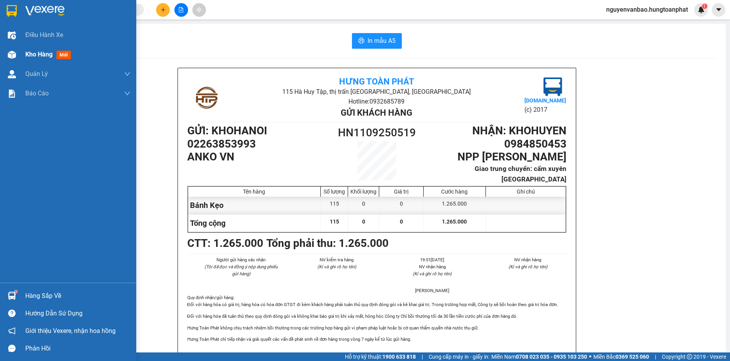
click at [16, 52] on div at bounding box center [12, 55] width 14 height 14
click at [10, 52] on img at bounding box center [12, 55] width 8 height 8
click at [10, 55] on img at bounding box center [12, 55] width 8 height 8
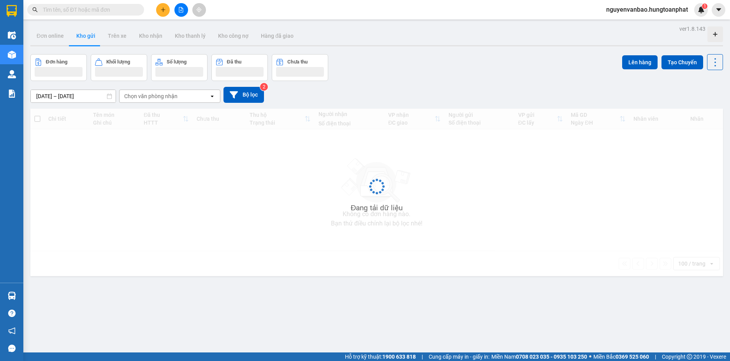
click at [86, 8] on input "text" at bounding box center [89, 9] width 92 height 9
paste input "0979785813"
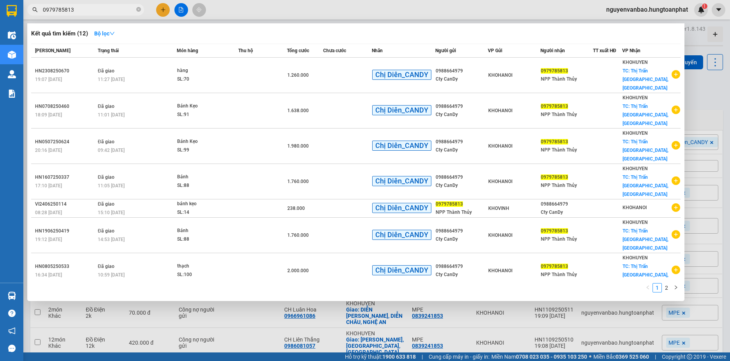
click at [77, 7] on input "0979785813" at bounding box center [89, 9] width 92 height 9
click at [77, 9] on input "0979785813" at bounding box center [89, 9] width 92 height 9
paste input "8485045"
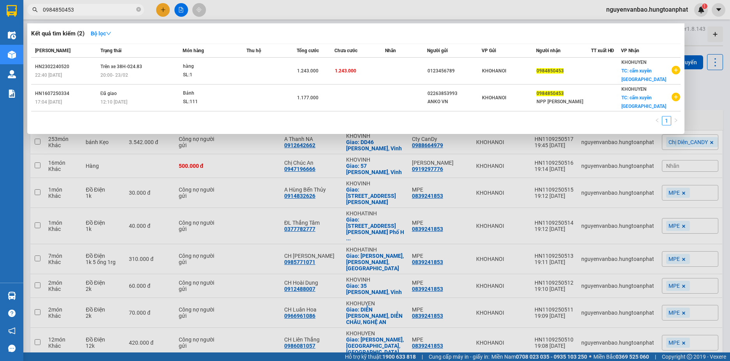
type input "0984850453"
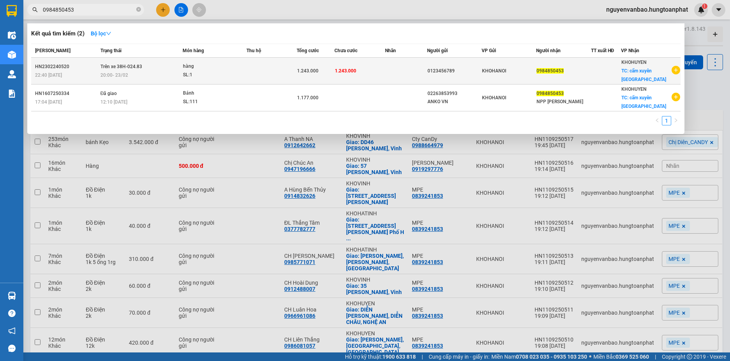
click at [236, 70] on div "hàng" at bounding box center [212, 66] width 58 height 9
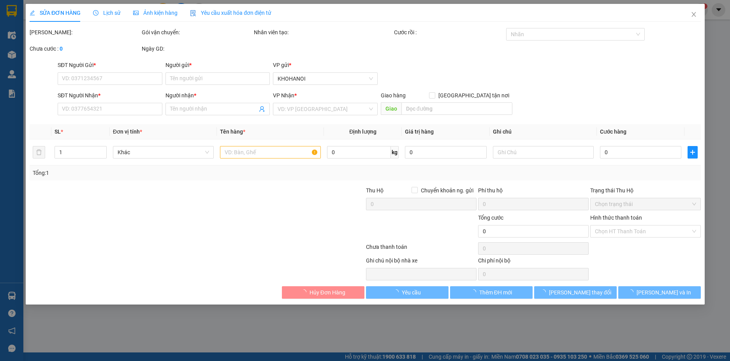
type input "0123456789"
type input "0984850453"
checkbox input "true"
type input "cẩm xuyên [GEOGRAPHIC_DATA]"
type input "1.243.000"
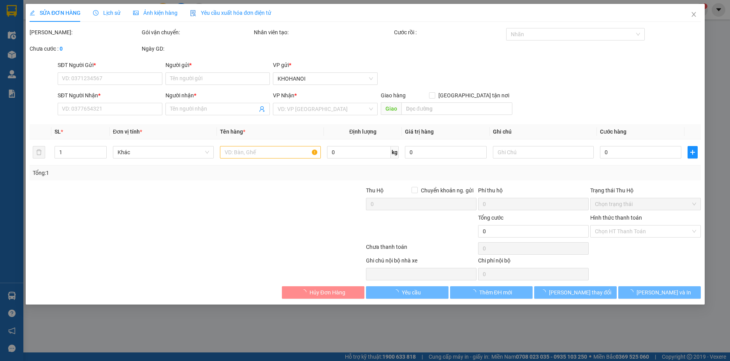
type input "1.243.000"
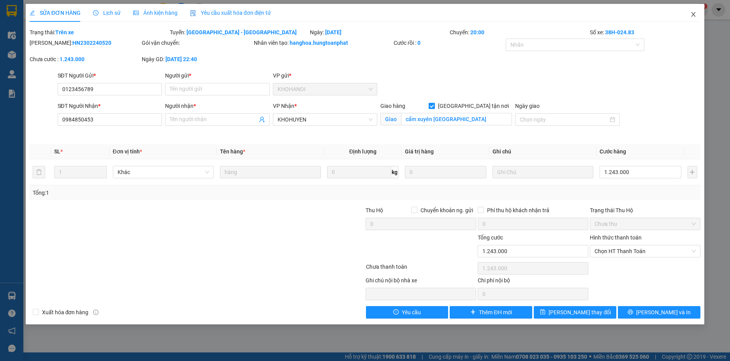
click at [692, 13] on icon "close" at bounding box center [693, 14] width 6 height 6
click at [694, 17] on div "Kết quả tìm kiếm ( 2 ) Bộ lọc Mã ĐH Trạng thái Món hàng Thu hộ Tổng cước Chưa c…" at bounding box center [365, 9] width 730 height 19
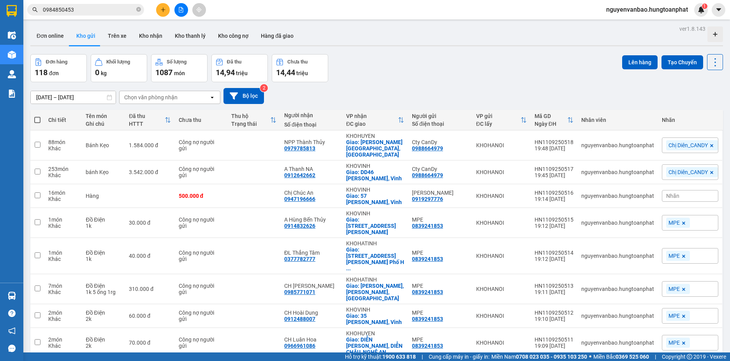
click at [92, 9] on input "0984850453" at bounding box center [89, 9] width 92 height 9
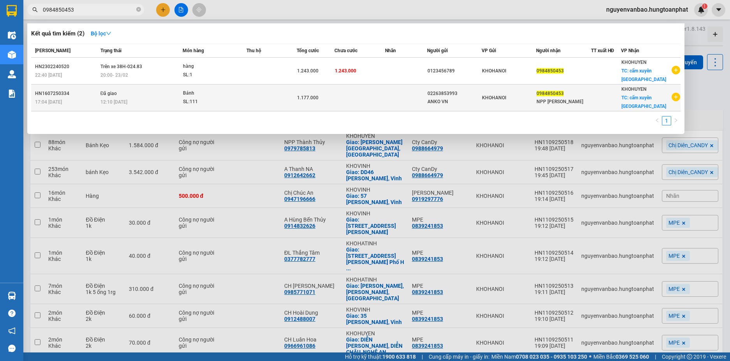
click at [241, 100] on div "SL: 111" at bounding box center [212, 102] width 58 height 9
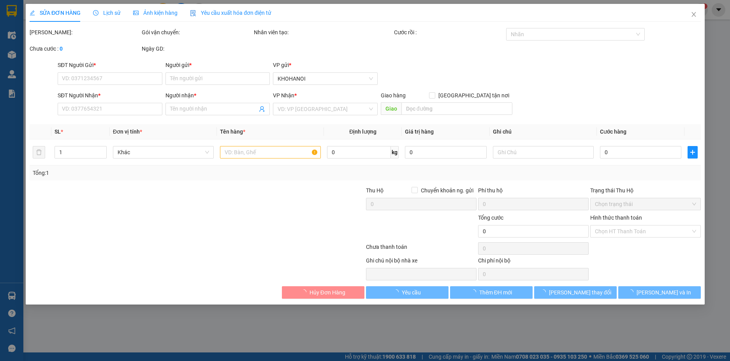
type input "02263853993"
type input "ANKO VN"
type input "0984850453"
type input "NPP [PERSON_NAME]"
checkbox input "true"
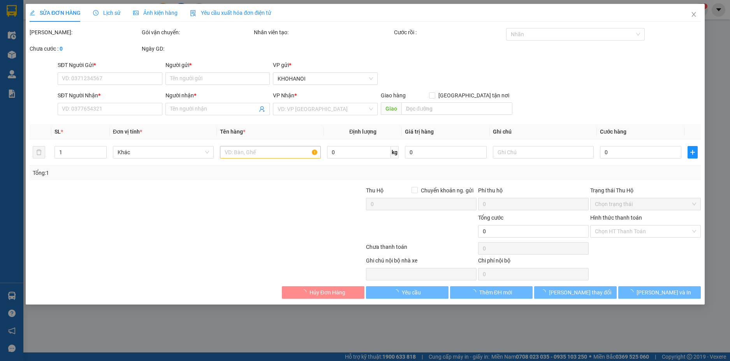
type input "cẩm xuyên [GEOGRAPHIC_DATA]"
type input "1.177.000"
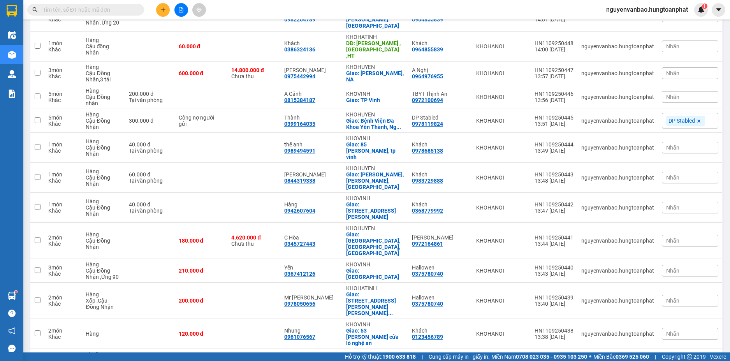
scroll to position [2209, 0]
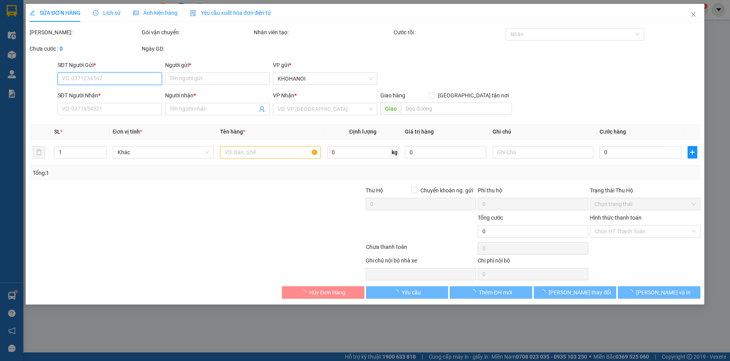
type input "0966316433"
type input "CTy [PERSON_NAME]"
type input "0988450575"
type input "Hải Nhung"
checkbox input "true"
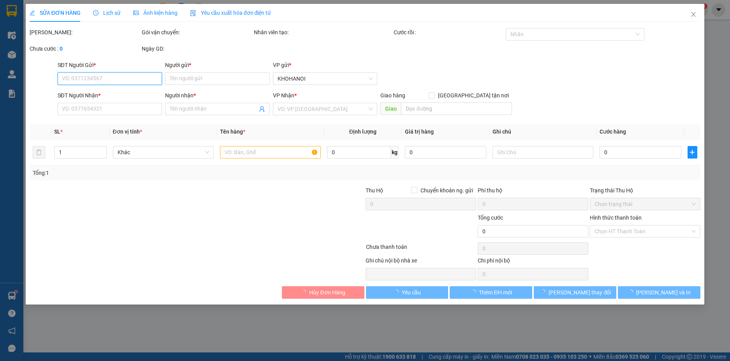
type input "Cầu Giát, Nghệ An"
type input "50.000"
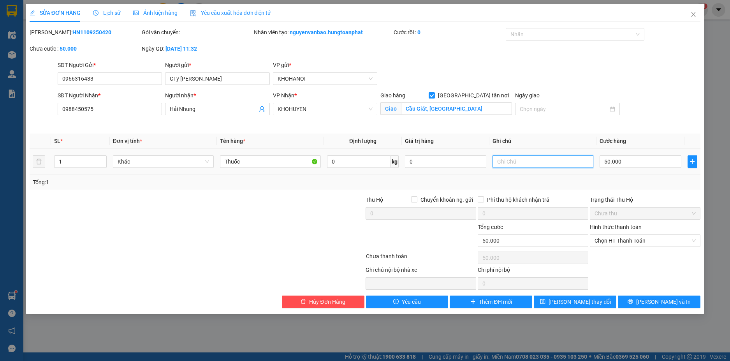
click at [511, 161] on input "text" at bounding box center [542, 161] width 101 height 12
type input "Giao Hàng Gọi N.G :0392696928"
click at [658, 299] on span "[PERSON_NAME] và In" at bounding box center [663, 301] width 54 height 9
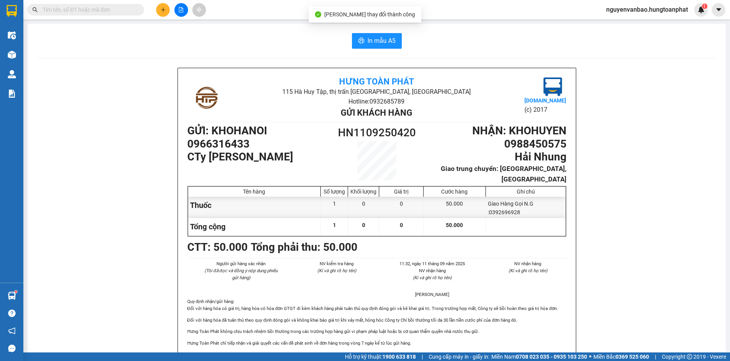
click at [377, 50] on div "In mẫu A5 Hưng Toàn Phát 115 Hà Huy Tập, thị trấn Cẩm xuyên, Hà Tĩnh Hotline: 0…" at bounding box center [377, 362] width 698 height 677
click at [377, 47] on button "In mẫu A5" at bounding box center [377, 41] width 50 height 16
click at [168, 14] on button at bounding box center [163, 10] width 14 height 14
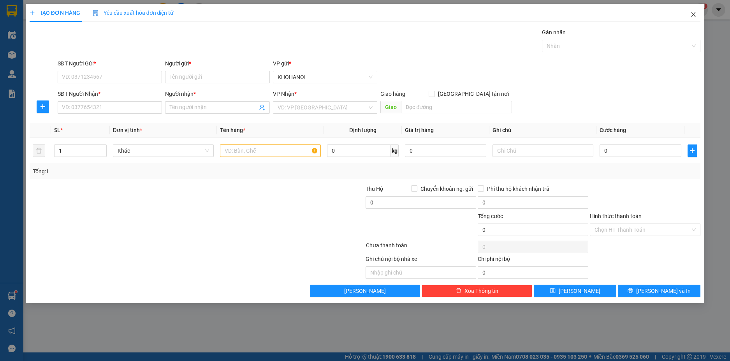
click at [691, 18] on span "Close" at bounding box center [693, 15] width 22 height 22
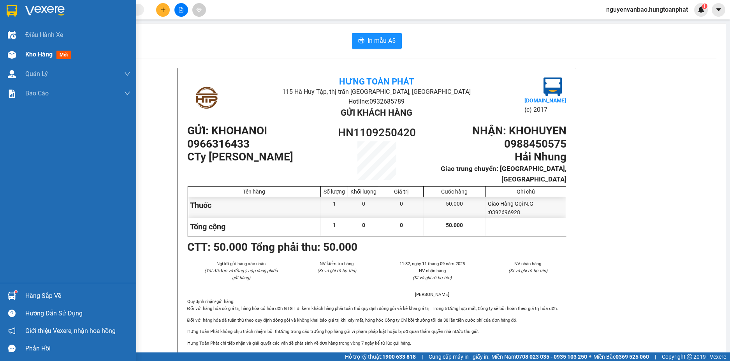
click at [39, 53] on span "Kho hàng" at bounding box center [38, 54] width 27 height 7
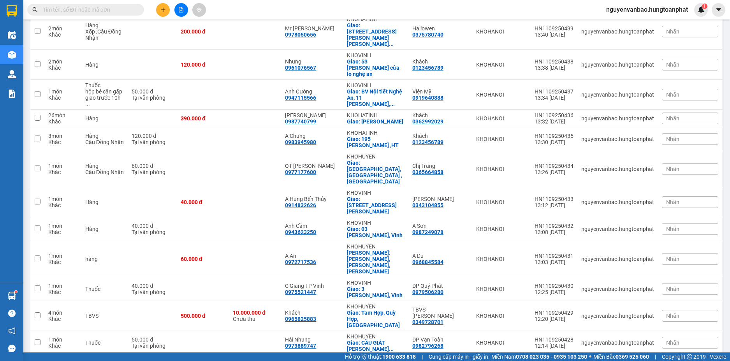
scroll to position [2222, 0]
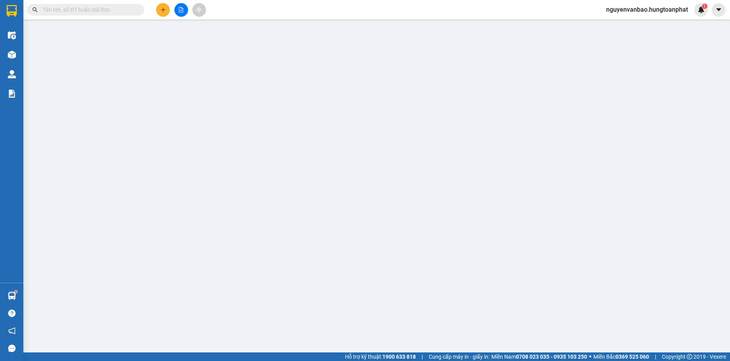
type input "0968521461"
type input "A Dương"
type input "0939738999"
type input "Khách"
checkbox input "true"
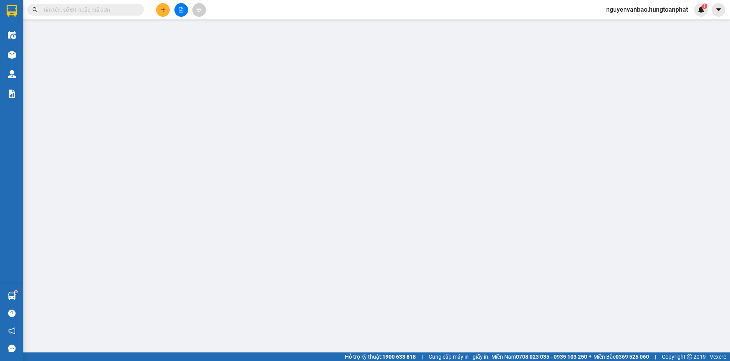
type input "Hưng nguyên, Nghệ An"
type input "350.000"
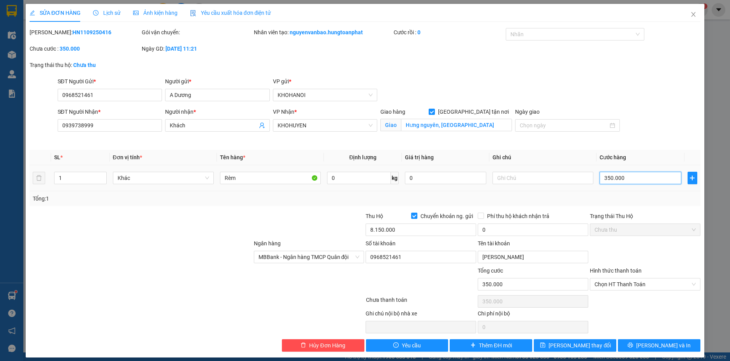
click at [624, 178] on input "350.000" at bounding box center [639, 178] width 81 height 12
type input "5"
type input "50"
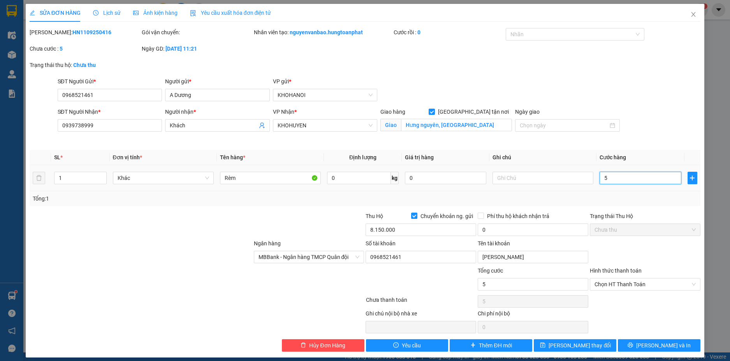
type input "50"
type input "500"
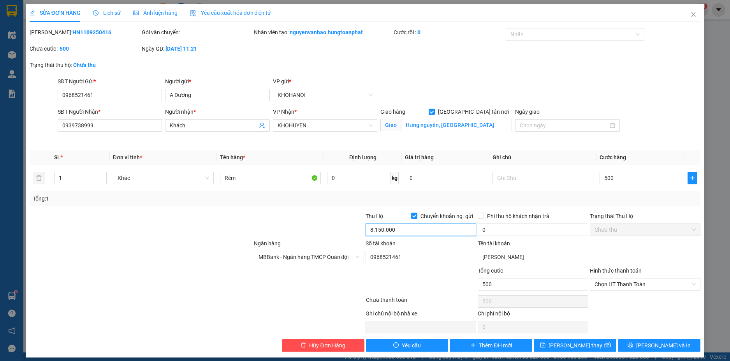
type input "500.000"
click at [397, 230] on input "8.150.000" at bounding box center [420, 229] width 111 height 12
type input "8.000.000"
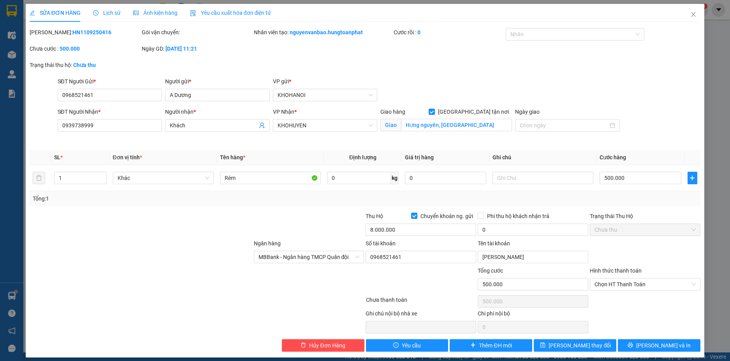
drag, startPoint x: 296, startPoint y: 220, endPoint x: 310, endPoint y: 220, distance: 14.0
click at [304, 220] on div at bounding box center [309, 225] width 112 height 27
click at [633, 343] on icon "printer" at bounding box center [630, 345] width 5 height 5
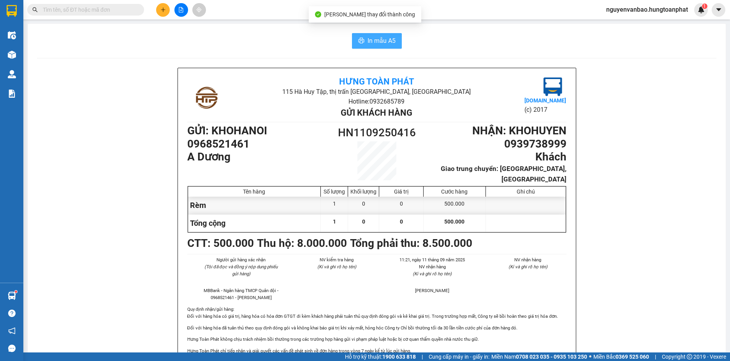
click at [378, 45] on span "In mẫu A5" at bounding box center [381, 41] width 28 height 10
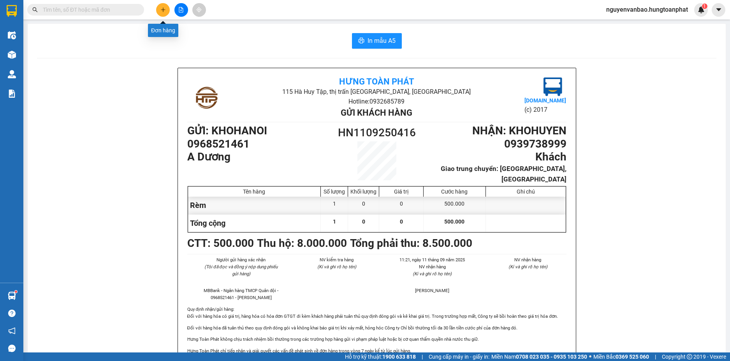
click at [163, 10] on icon "plus" at bounding box center [163, 9] width 4 height 0
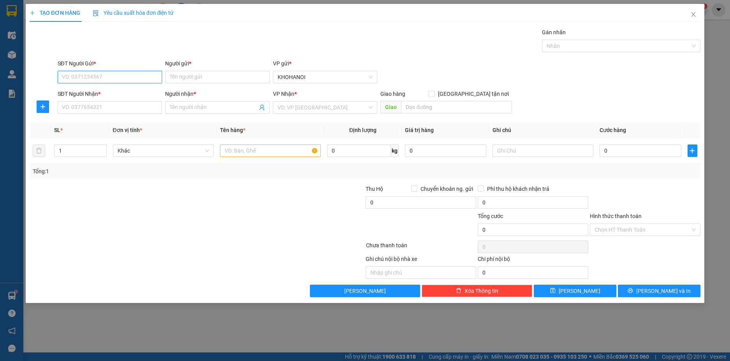
click at [144, 74] on input "SĐT Người Gửi *" at bounding box center [110, 77] width 105 height 12
type input "0123456789"
click at [98, 90] on div "0123456789 - khách" at bounding box center [109, 92] width 95 height 9
type input "khách"
type input "0123456789"
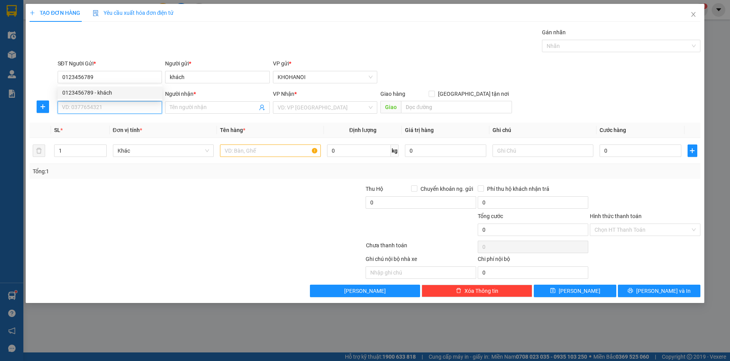
click at [100, 105] on input "SĐT Người Nhận *" at bounding box center [110, 107] width 105 height 12
click at [97, 124] on div "0987404799 - Huyền Anh" at bounding box center [109, 123] width 95 height 9
type input "0987404799"
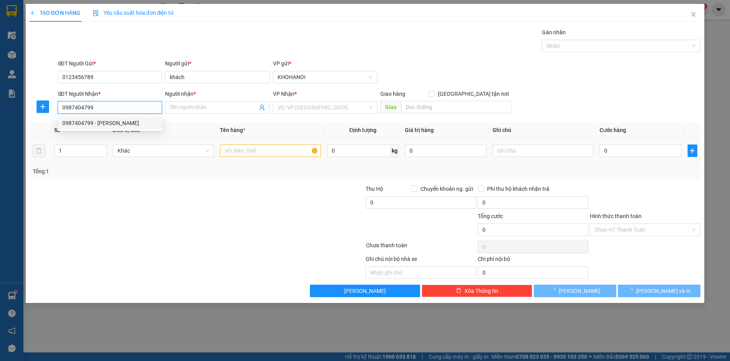
type input "[PERSON_NAME]"
checkbox input "true"
type input "HỒNG LĨNH, HÀ TĨNH"
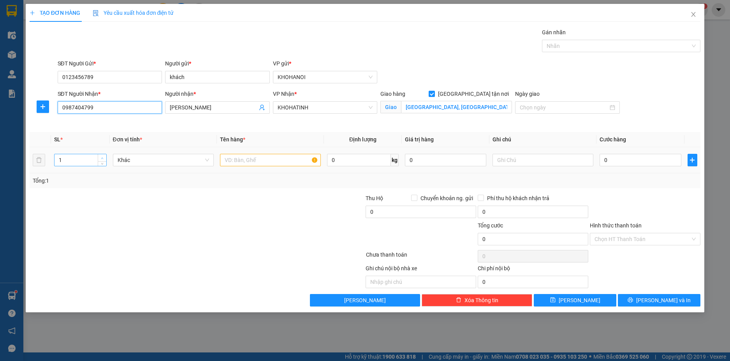
type input "0987404799"
click at [104, 156] on span "up" at bounding box center [102, 158] width 5 height 5
type input "3"
click at [104, 156] on span "up" at bounding box center [102, 158] width 5 height 5
click at [247, 162] on input "text" at bounding box center [270, 160] width 101 height 12
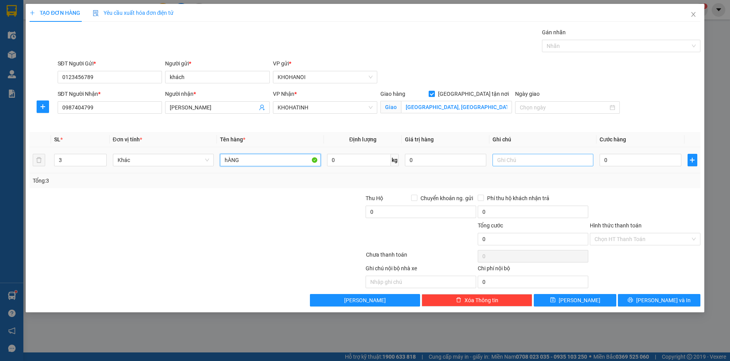
type input "hÀNG"
click at [515, 158] on input "text" at bounding box center [542, 160] width 101 height 12
type input "3 TẢI"
click at [647, 153] on div "0" at bounding box center [639, 160] width 81 height 16
click at [644, 160] on input "0" at bounding box center [639, 160] width 81 height 12
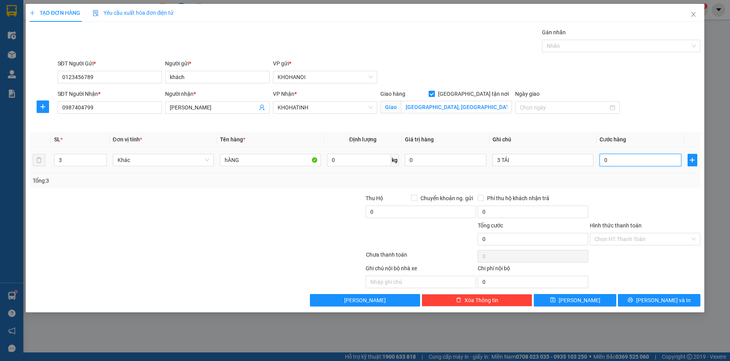
type input "9"
type input "90"
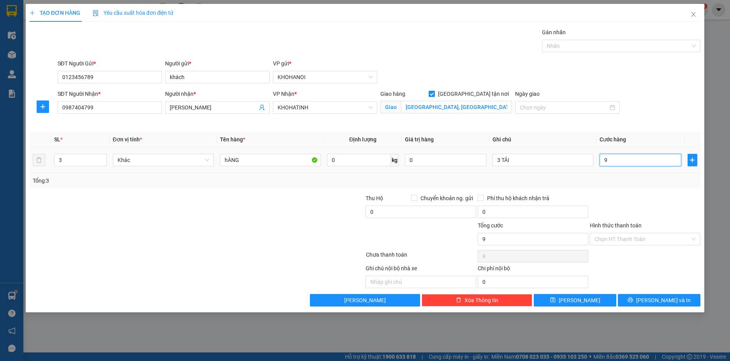
type input "90"
type input "900"
type input "900.000"
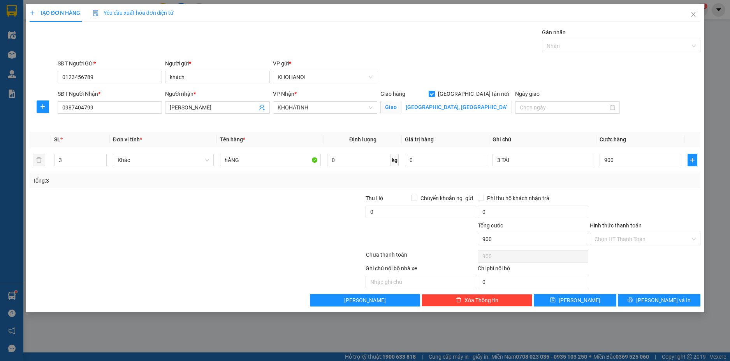
type input "900.000"
click at [653, 180] on div "Tổng: 3" at bounding box center [365, 180] width 665 height 9
click at [653, 294] on button "[PERSON_NAME] và In" at bounding box center [659, 300] width 83 height 12
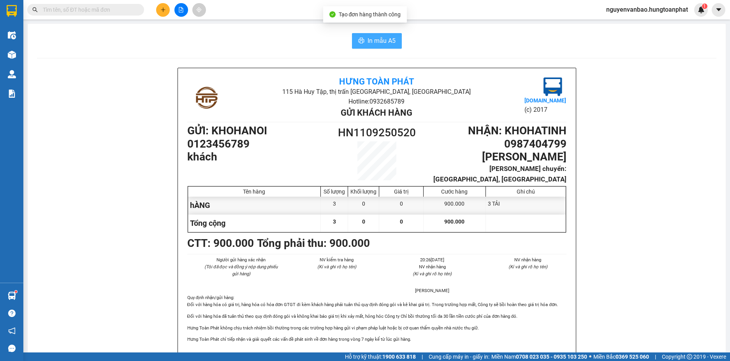
click at [384, 45] on span "In mẫu A5" at bounding box center [381, 41] width 28 height 10
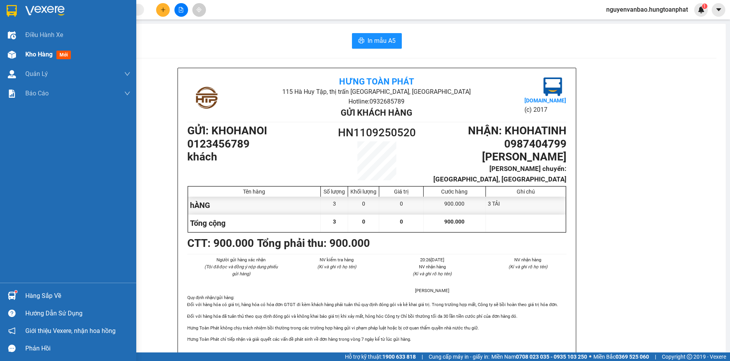
click at [45, 53] on span "Kho hàng" at bounding box center [38, 54] width 27 height 7
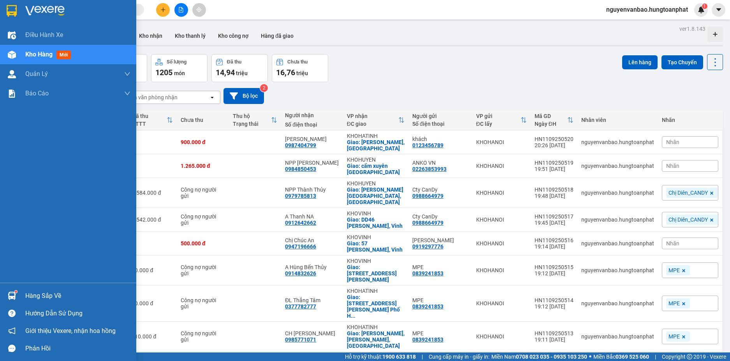
click at [48, 298] on div "Hàng sắp về" at bounding box center [77, 296] width 105 height 12
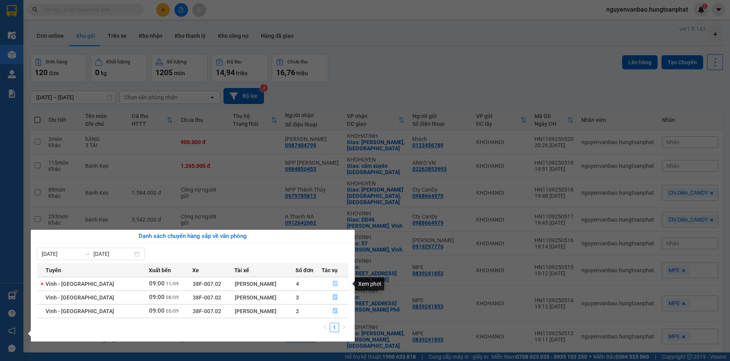
click at [332, 285] on icon "file-done" at bounding box center [334, 283] width 5 height 5
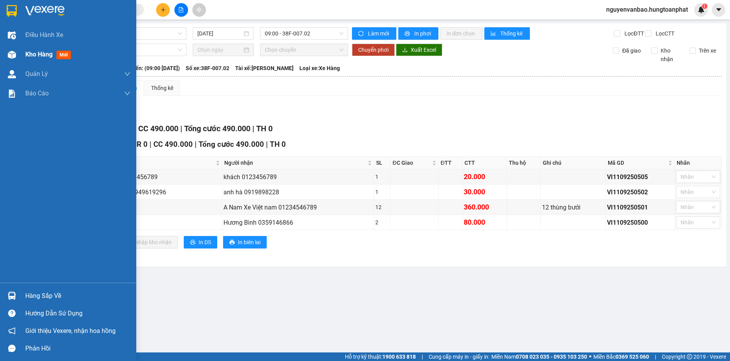
click at [32, 54] on span "Kho hàng" at bounding box center [38, 54] width 27 height 7
